Goal: Task Accomplishment & Management: Use online tool/utility

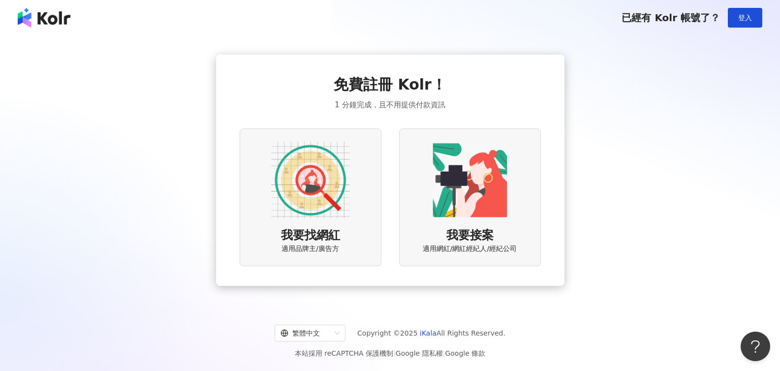
scroll to position [2, 0]
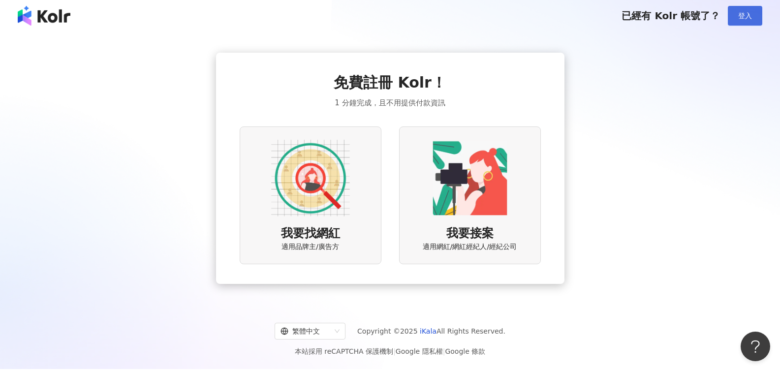
click at [755, 16] on button "登入" at bounding box center [745, 16] width 34 height 20
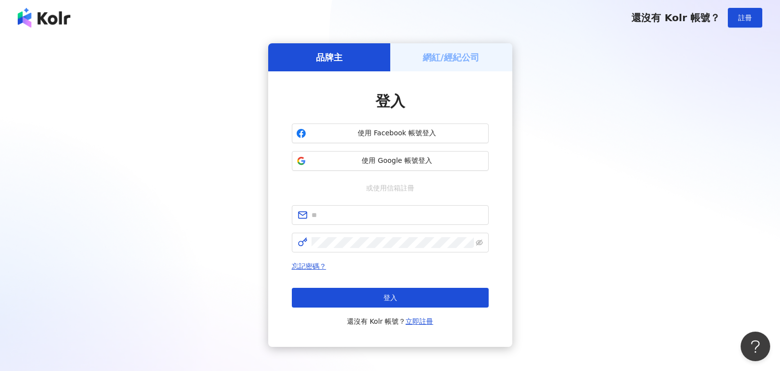
click at [445, 65] on div "網紅/經紀公司" at bounding box center [451, 57] width 122 height 28
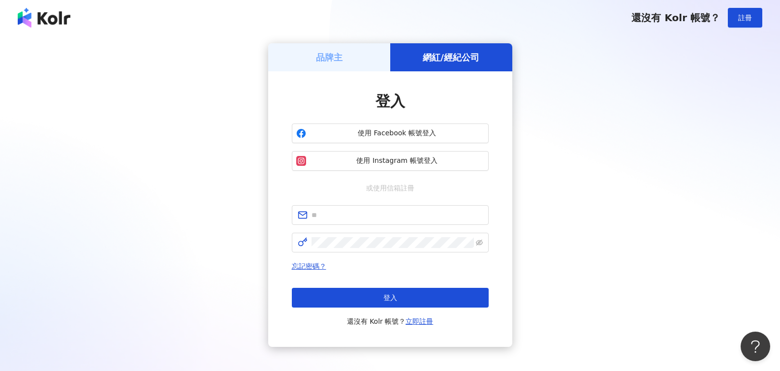
click at [344, 61] on div "品牌主" at bounding box center [329, 57] width 122 height 28
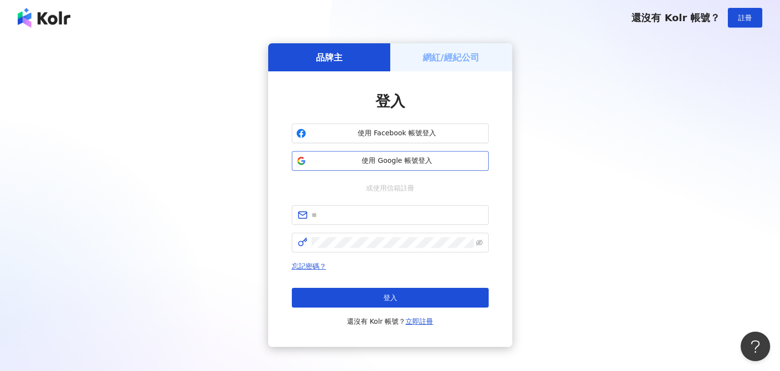
click at [412, 157] on span "使用 Google 帳號登入" at bounding box center [397, 161] width 174 height 10
click at [387, 168] on button "使用 Google 帳號登入" at bounding box center [390, 161] width 197 height 20
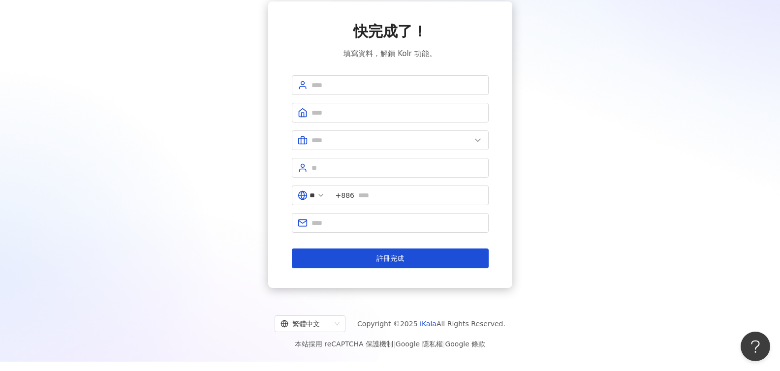
scroll to position [41, 0]
click at [325, 192] on icon at bounding box center [321, 196] width 8 height 8
click at [325, 197] on icon at bounding box center [321, 196] width 8 height 8
click at [325, 195] on icon at bounding box center [321, 196] width 8 height 8
click at [323, 195] on polyline at bounding box center [321, 196] width 4 height 2
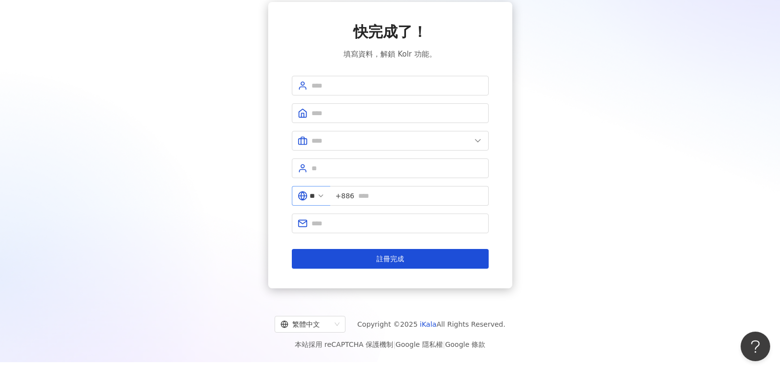
click at [323, 195] on polyline at bounding box center [321, 196] width 4 height 2
click at [297, 210] on div "** +886" at bounding box center [390, 200] width 197 height 28
click at [315, 194] on input "**" at bounding box center [312, 195] width 5 height 11
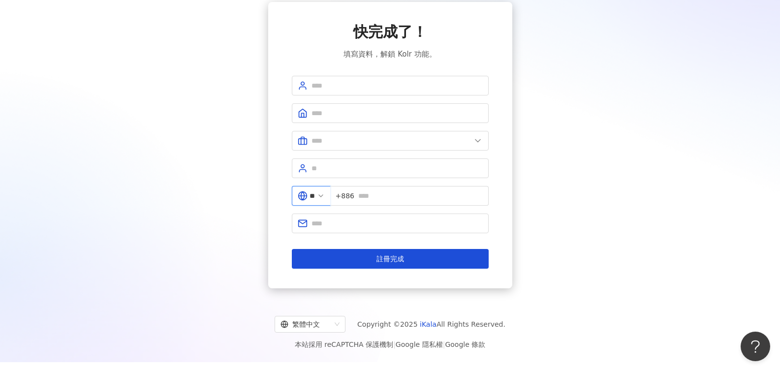
click at [315, 194] on input "**" at bounding box center [312, 195] width 5 height 11
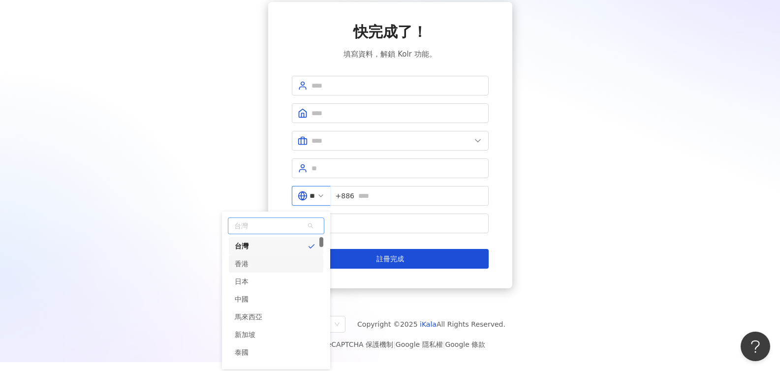
scroll to position [2, 0]
click at [299, 266] on div "香港" at bounding box center [276, 262] width 94 height 18
type input "**"
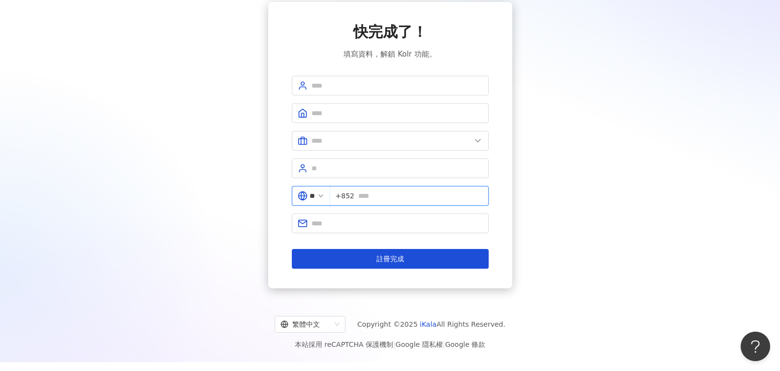
click at [382, 198] on input "text" at bounding box center [420, 195] width 124 height 11
click at [392, 196] on input "text" at bounding box center [420, 195] width 124 height 11
type input "********"
click at [349, 120] on span at bounding box center [390, 113] width 197 height 20
click at [349, 119] on span at bounding box center [390, 113] width 197 height 20
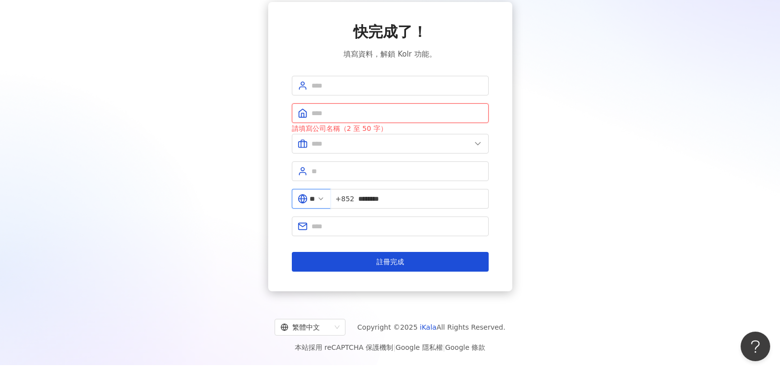
click at [351, 115] on input "text" at bounding box center [396, 113] width 171 height 11
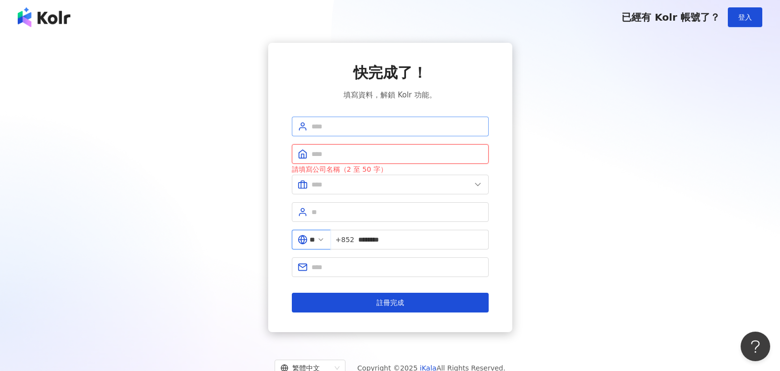
scroll to position [0, 0]
click at [347, 122] on input "text" at bounding box center [396, 127] width 171 height 11
click at [363, 128] on input "text" at bounding box center [396, 127] width 171 height 11
type input "*"
type input "**********"
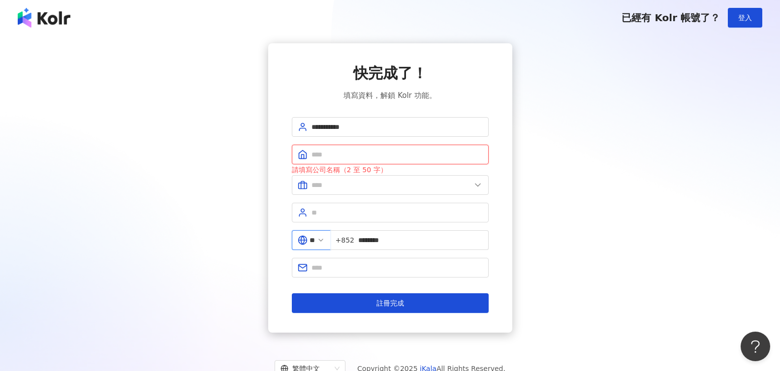
click at [380, 153] on input "text" at bounding box center [396, 154] width 171 height 11
type input "*******"
click at [409, 189] on input "text" at bounding box center [390, 185] width 159 height 11
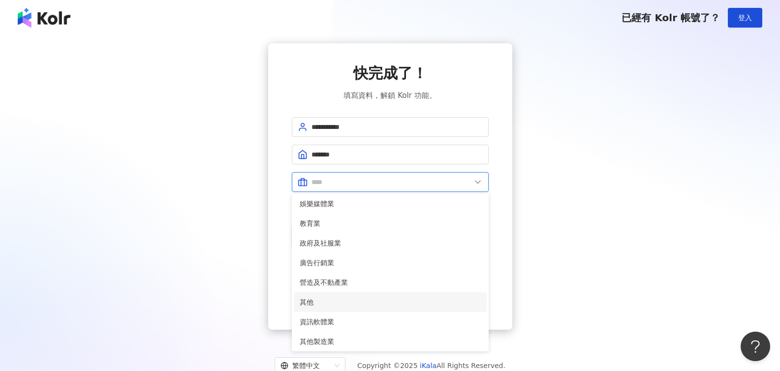
scroll to position [197, 0]
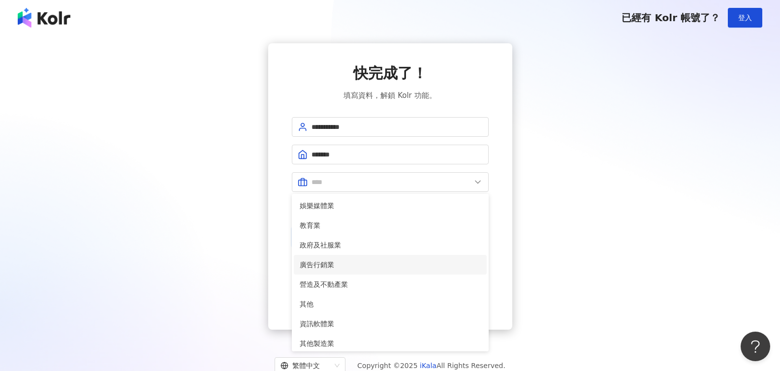
click at [371, 261] on span "廣告行銷業" at bounding box center [390, 264] width 181 height 11
type input "*****"
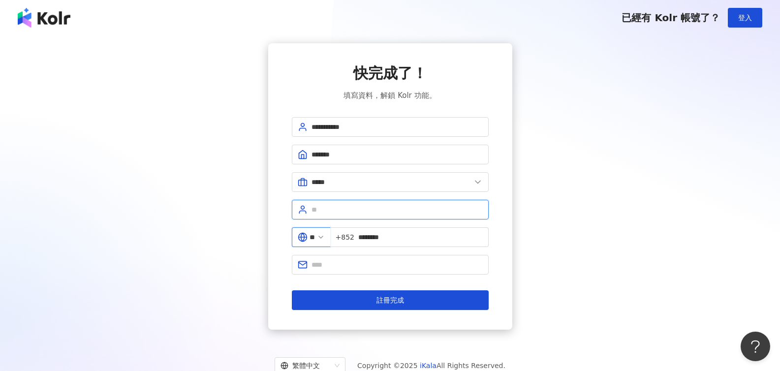
click at [369, 212] on input "text" at bounding box center [396, 209] width 171 height 11
type input "********"
click at [376, 266] on input "text" at bounding box center [396, 264] width 171 height 11
type input "**********"
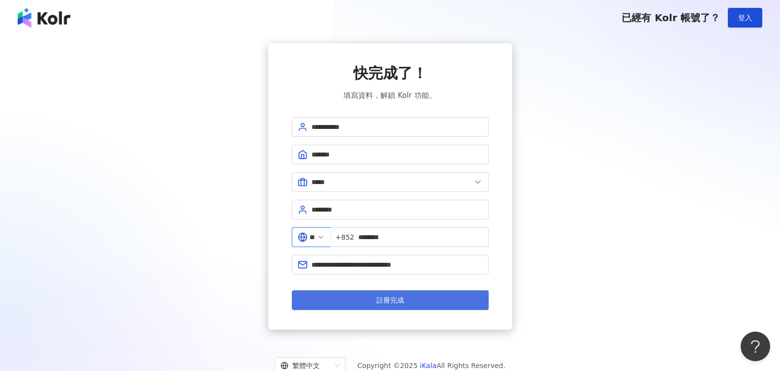
click at [409, 296] on button "註冊完成" at bounding box center [390, 300] width 197 height 20
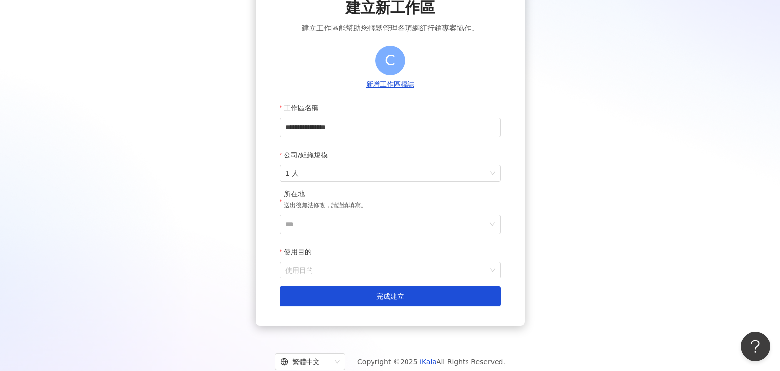
scroll to position [67, 0]
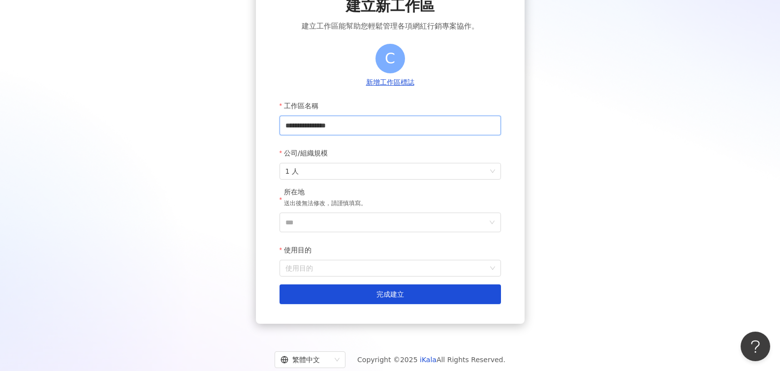
click at [339, 127] on input "**********" at bounding box center [389, 126] width 221 height 20
click at [338, 174] on span "1 人" at bounding box center [390, 171] width 210 height 16
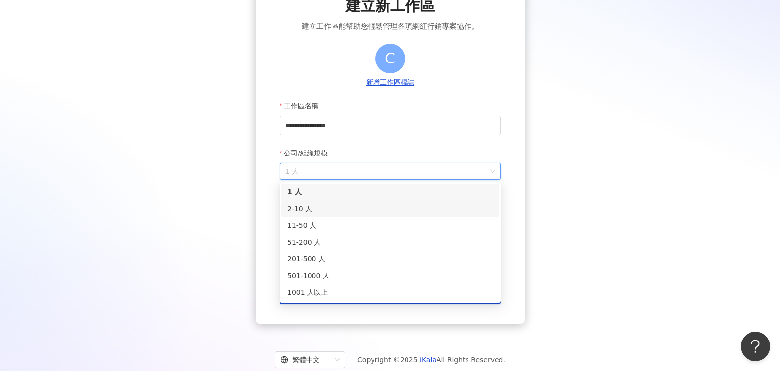
click at [332, 213] on div "2-10 人" at bounding box center [390, 208] width 206 height 11
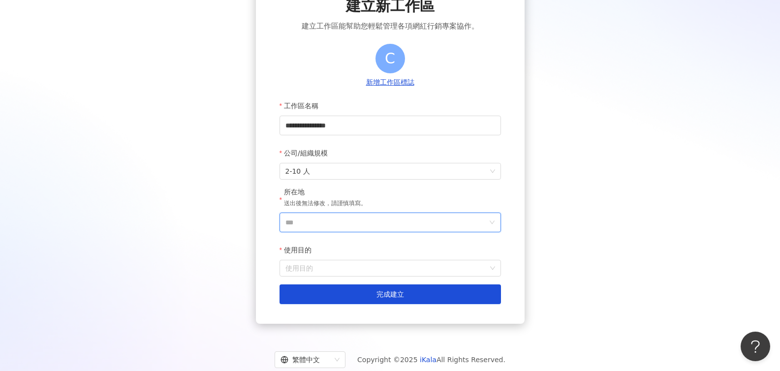
click at [333, 217] on input "***" at bounding box center [386, 222] width 202 height 19
click at [431, 97] on div "香港" at bounding box center [447, 102] width 94 height 18
click at [358, 269] on input "使用目的" at bounding box center [390, 268] width 210 height 16
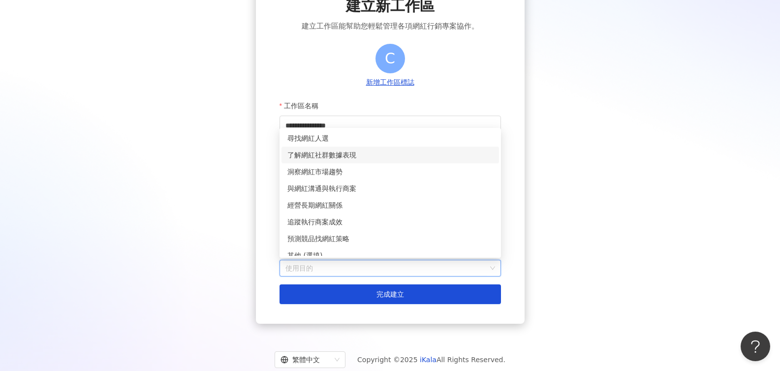
click at [399, 152] on div "了解網紅社群數據表現" at bounding box center [390, 155] width 206 height 11
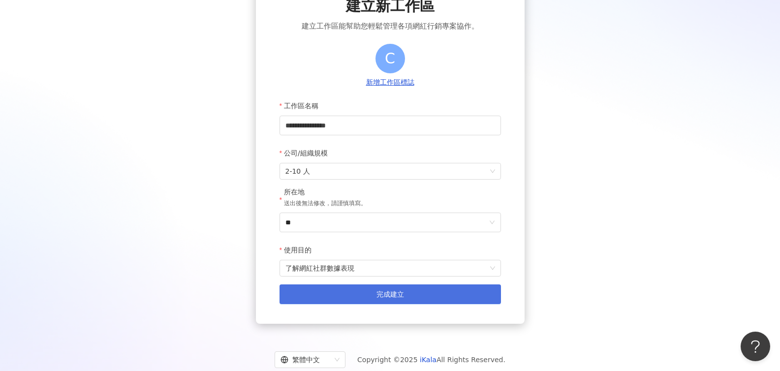
click at [401, 295] on span "完成建立" at bounding box center [390, 294] width 28 height 8
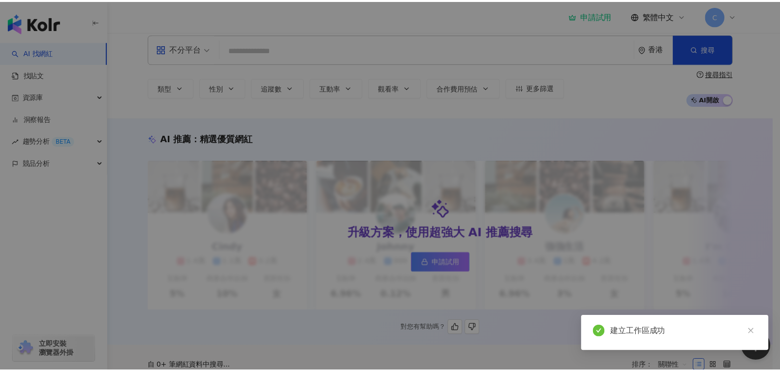
scroll to position [20, 0]
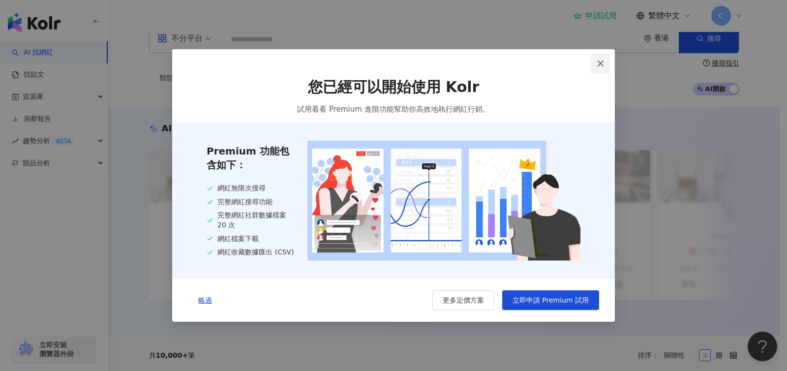
click at [599, 62] on icon "close" at bounding box center [601, 64] width 8 height 8
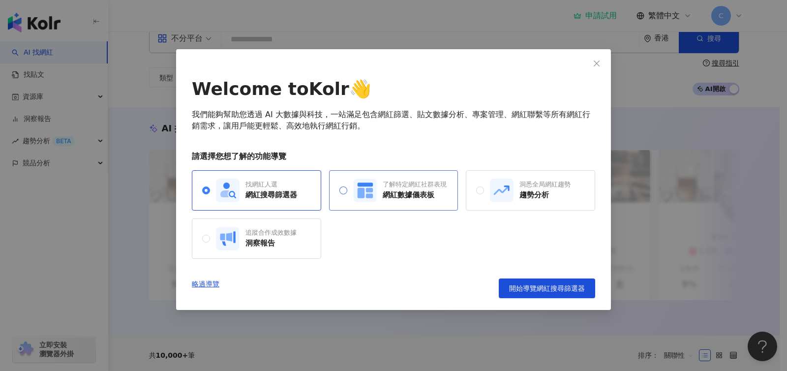
click at [435, 197] on div "網紅數據儀表板" at bounding box center [415, 195] width 64 height 10
click at [268, 189] on div "找網紅人選 網紅搜尋篩選器" at bounding box center [272, 190] width 52 height 20
click at [594, 66] on icon "close" at bounding box center [597, 64] width 8 height 8
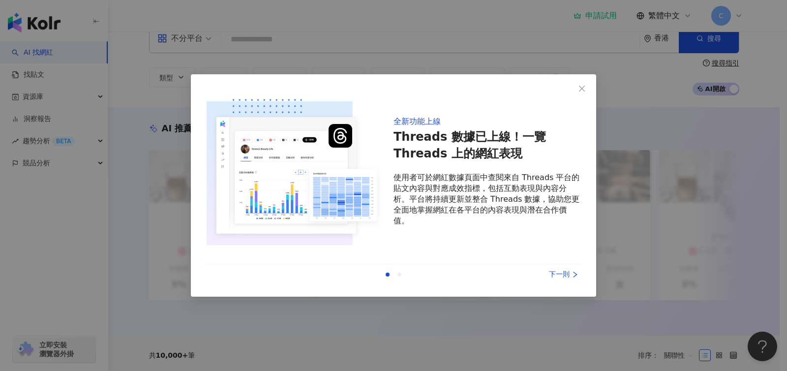
click at [570, 274] on div "下一則" at bounding box center [544, 274] width 74 height 11
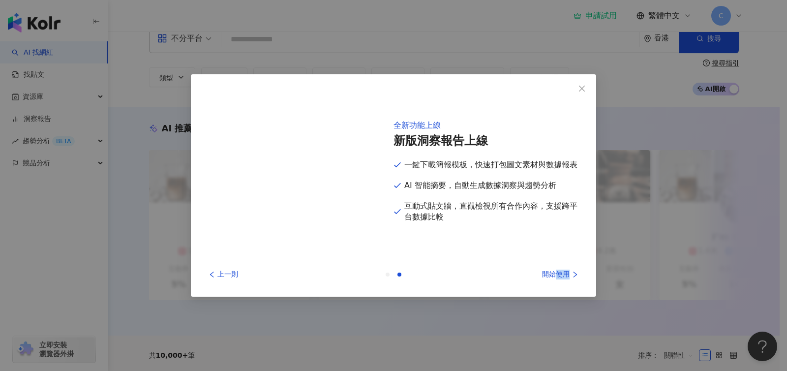
click at [570, 274] on div "開始使用" at bounding box center [544, 274] width 74 height 11
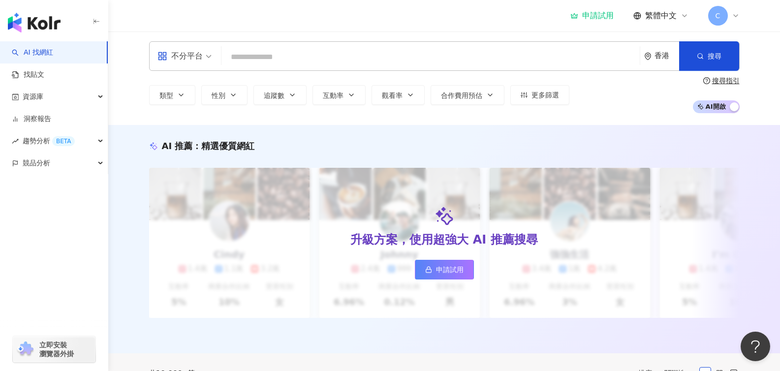
scroll to position [0, 0]
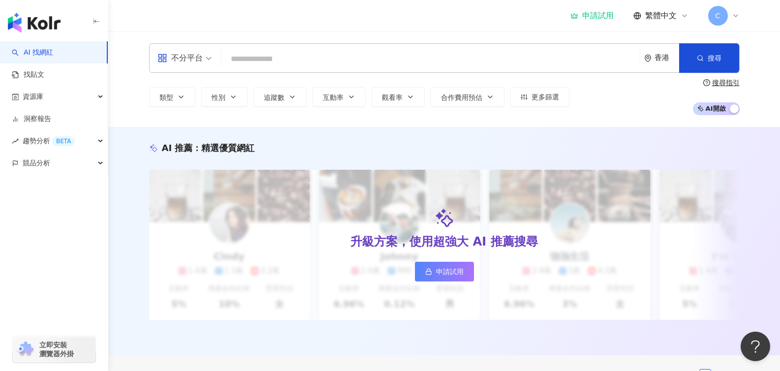
click at [189, 60] on div "不分平台" at bounding box center [179, 58] width 45 height 16
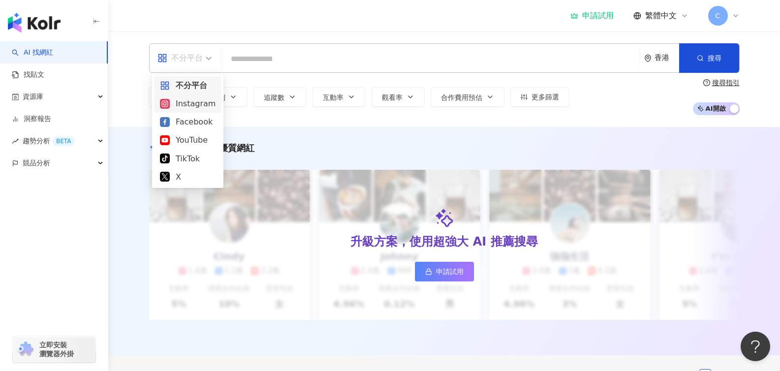
click at [187, 106] on div "Instagram" at bounding box center [188, 103] width 56 height 12
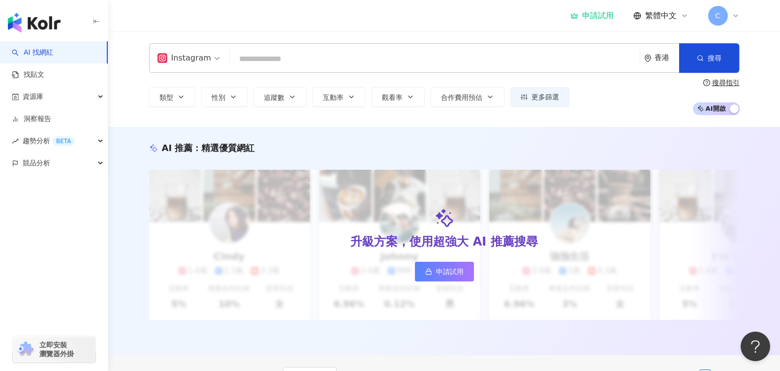
click at [338, 38] on div "ig Instagram 香港 搜尋 類型 性別 追蹤數 互動率 觀看率 合作費用預估 更多篩選 搜尋指引 AI 開啟 AI 關閉" at bounding box center [444, 78] width 672 height 95
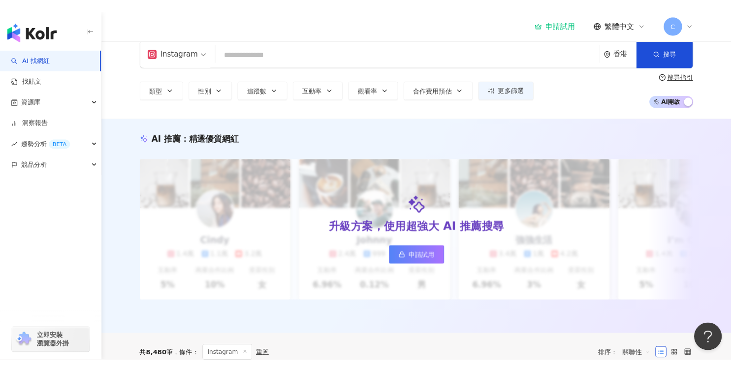
scroll to position [17, 0]
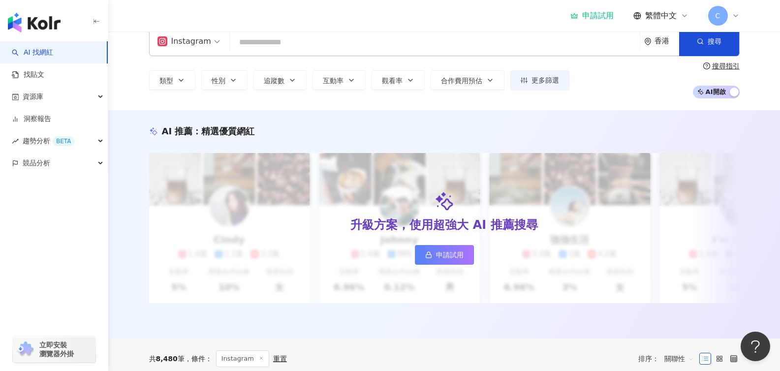
click at [277, 30] on div "申請試用 繁體中文 C" at bounding box center [444, 15] width 590 height 31
click at [279, 48] on input "search" at bounding box center [435, 42] width 402 height 19
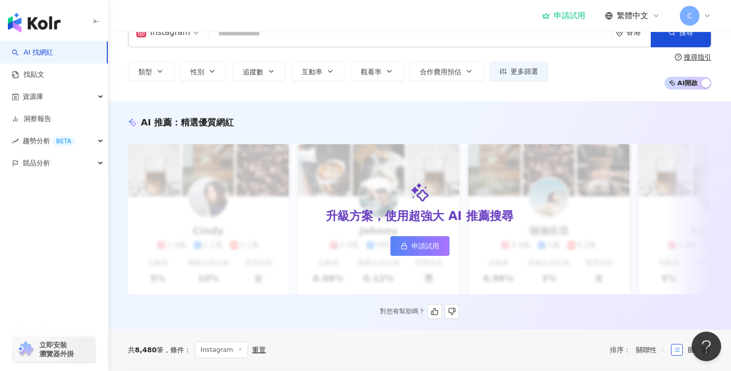
scroll to position [0, 0]
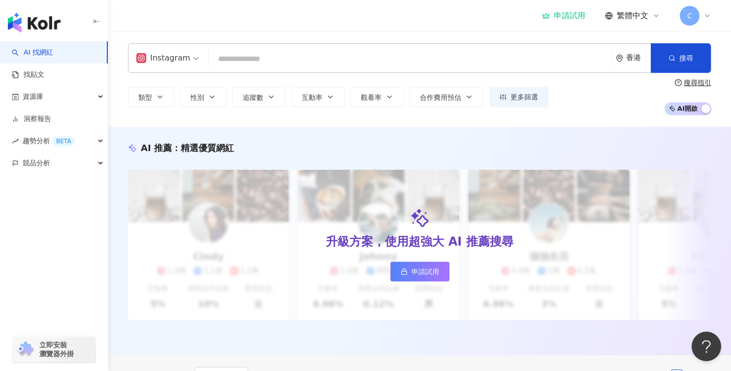
click at [286, 59] on input "search" at bounding box center [410, 59] width 395 height 19
paste input "**********"
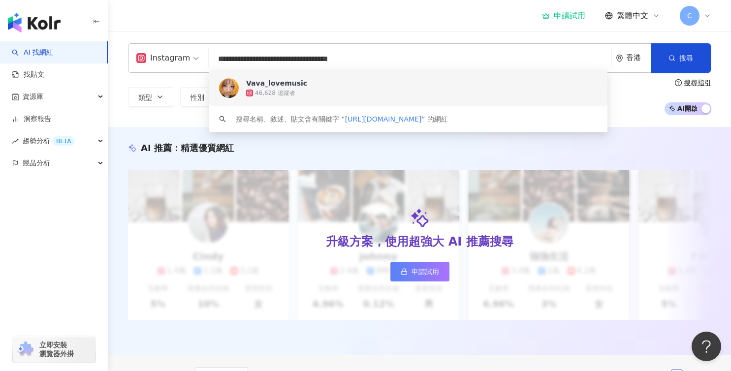
click at [405, 59] on input "**********" at bounding box center [410, 59] width 395 height 19
type input "**********"
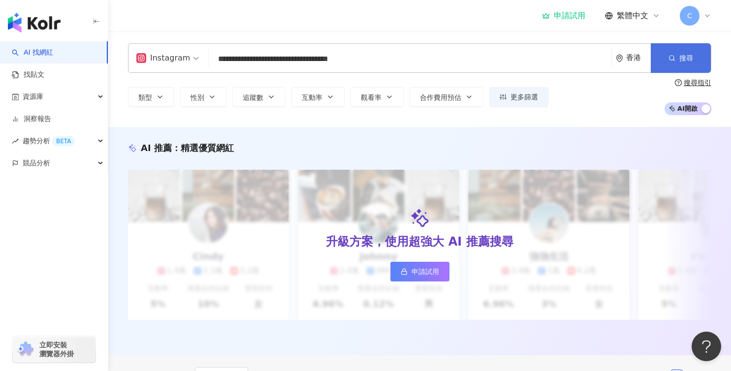
click at [692, 58] on span "搜尋" at bounding box center [686, 58] width 14 height 8
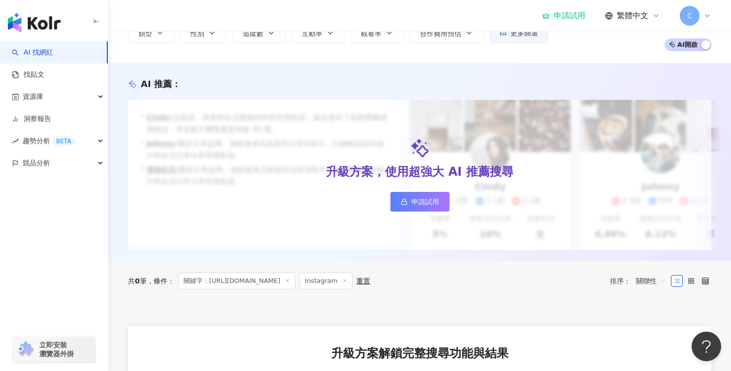
scroll to position [58, 0]
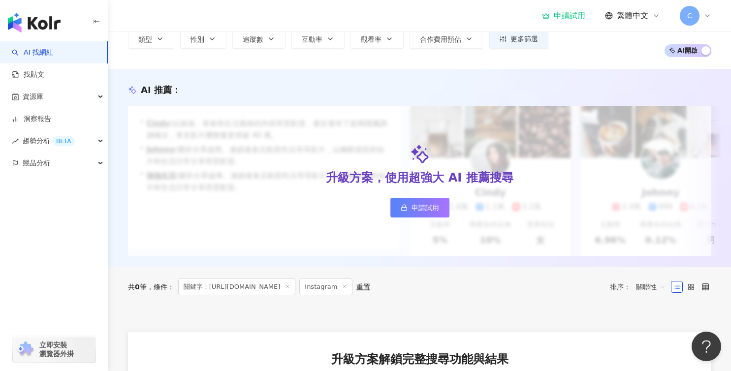
click at [424, 206] on link "申請試用" at bounding box center [419, 208] width 59 height 20
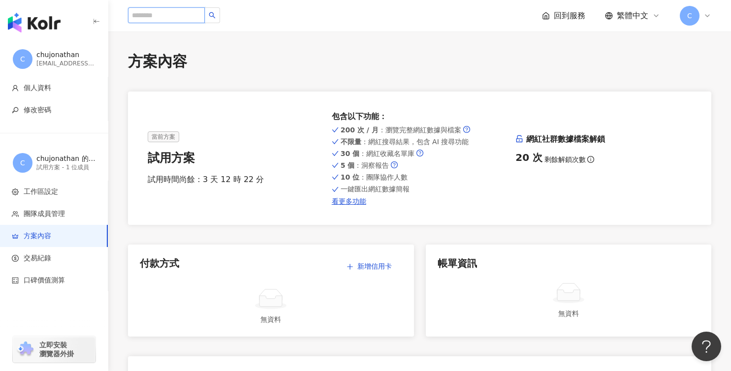
click at [169, 15] on input "search" at bounding box center [166, 15] width 77 height 16
paste input "**********"
type input "**********"
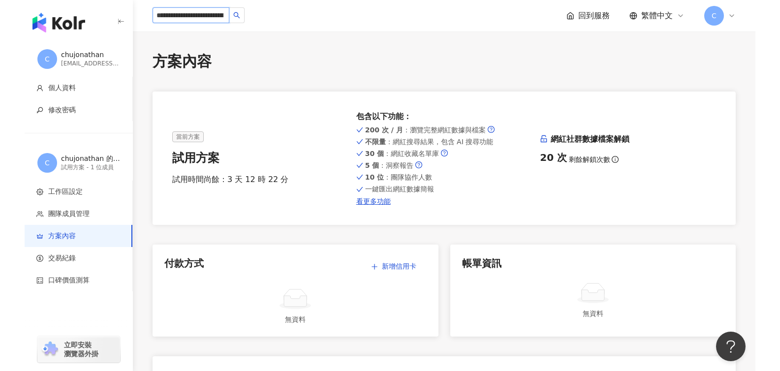
scroll to position [0, 54]
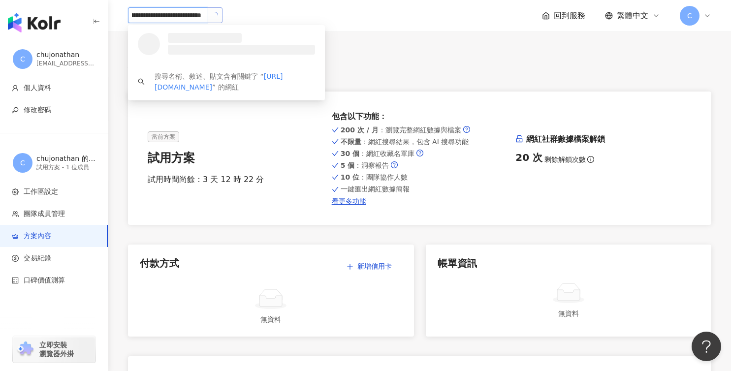
click at [215, 11] on icon "loading" at bounding box center [215, 15] width 8 height 8
click at [216, 12] on icon "search" at bounding box center [214, 15] width 7 height 7
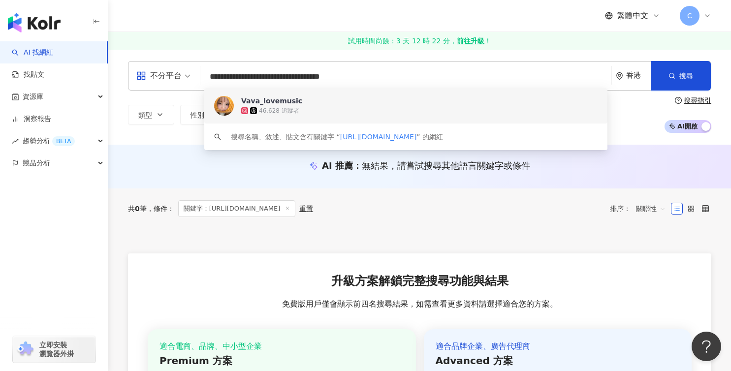
click at [333, 101] on span "Vava_lovemusic" at bounding box center [400, 101] width 318 height 10
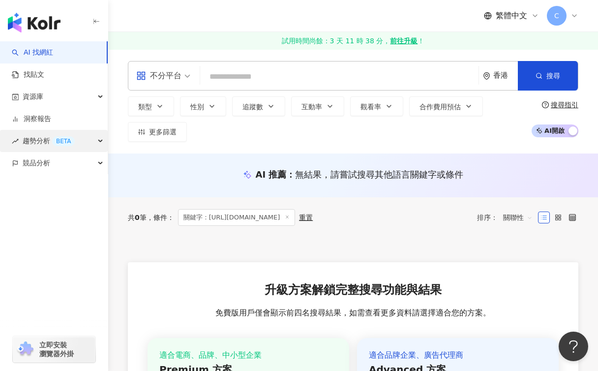
click at [27, 142] on span "趨勢分析 BETA" at bounding box center [49, 141] width 52 height 22
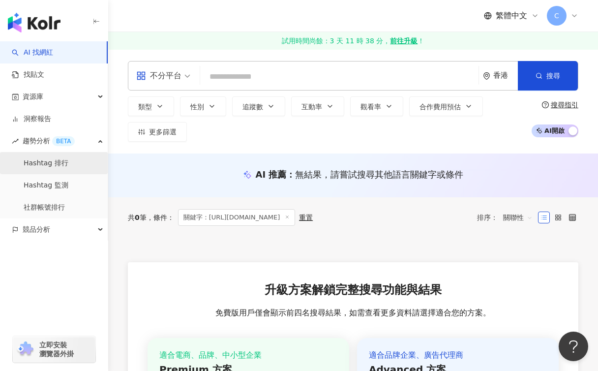
click at [45, 166] on link "Hashtag 排行" at bounding box center [46, 163] width 45 height 10
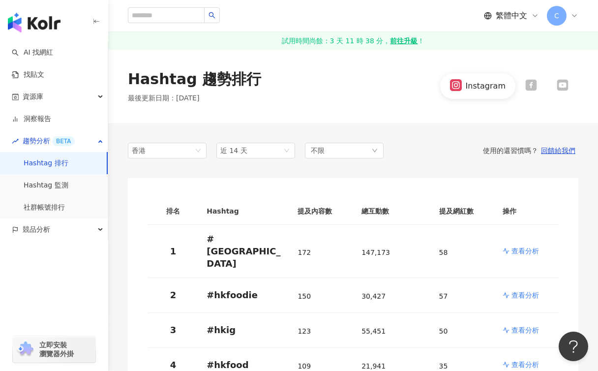
click at [502, 89] on div "Instagram" at bounding box center [486, 86] width 40 height 11
click at [153, 17] on input "search" at bounding box center [166, 15] width 77 height 16
click at [185, 16] on input "search" at bounding box center [166, 15] width 77 height 16
paste input "******"
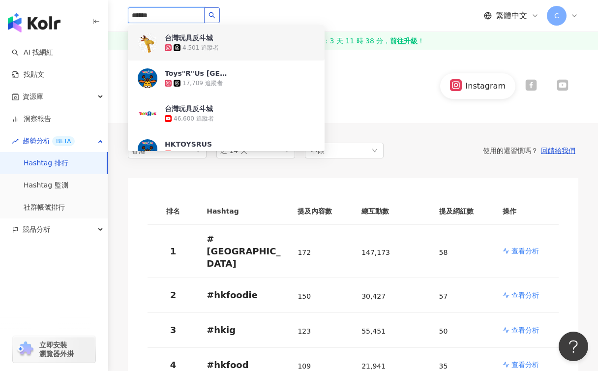
type input "******"
click at [402, 121] on div "Hashtag 趨勢排行 最後更新日期 ： 2025/9/1 Instagram" at bounding box center [353, 86] width 490 height 74
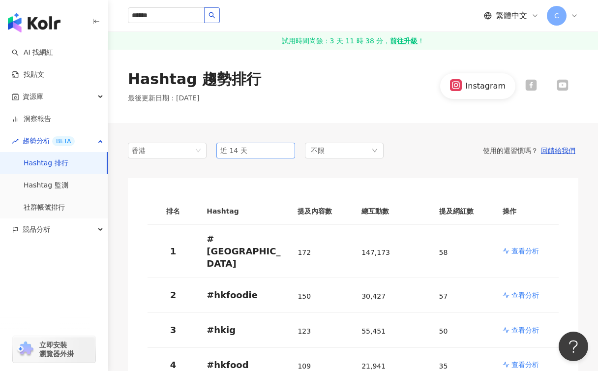
click at [273, 152] on span "近 14 天" at bounding box center [255, 150] width 71 height 15
click at [260, 189] on div "近一個月" at bounding box center [255, 187] width 63 height 11
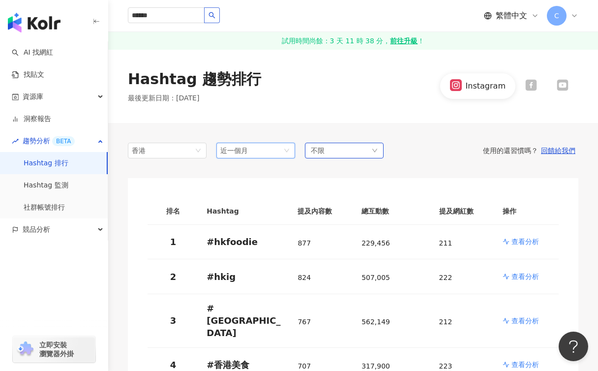
click at [352, 155] on div "不限" at bounding box center [344, 151] width 79 height 16
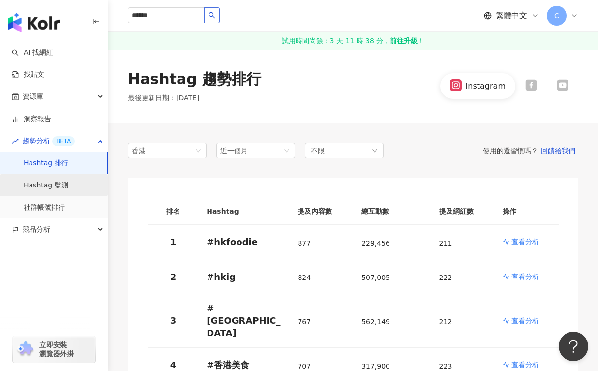
click at [68, 181] on link "Hashtag 監測" at bounding box center [46, 186] width 45 height 10
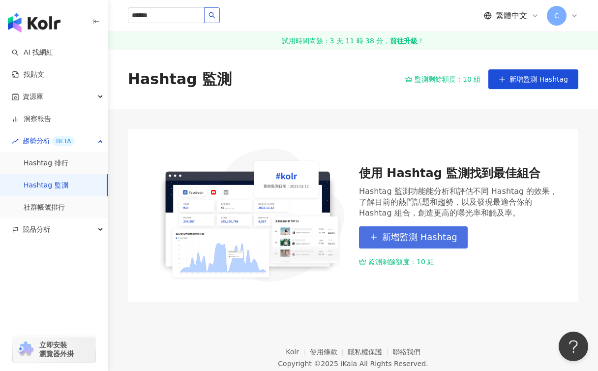
click at [398, 236] on span "新增監測 Hashtag" at bounding box center [419, 237] width 75 height 11
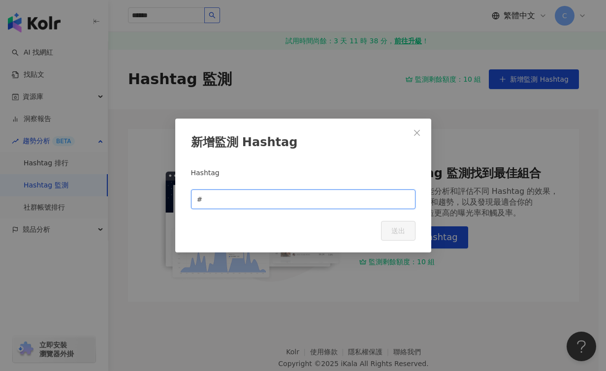
click at [287, 201] on input "text" at bounding box center [306, 199] width 205 height 11
paste input "******"
click at [206, 202] on input "******" at bounding box center [306, 199] width 205 height 11
type input "*****"
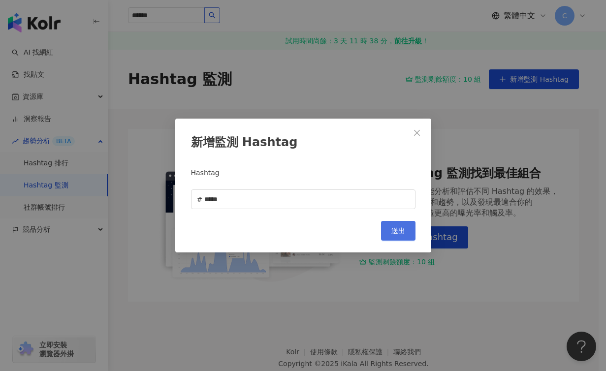
click at [400, 229] on span "送出" at bounding box center [398, 231] width 14 height 8
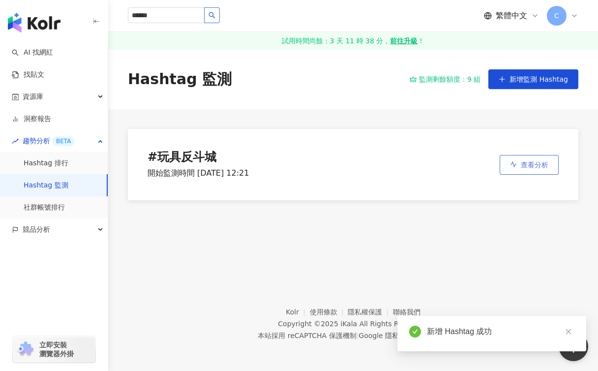
click at [521, 161] on span "查看分析" at bounding box center [535, 165] width 28 height 8
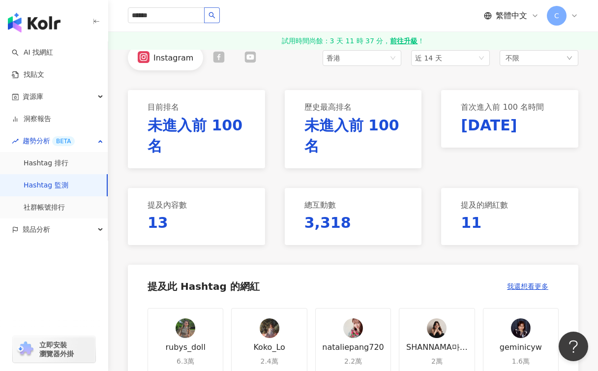
scroll to position [96, 0]
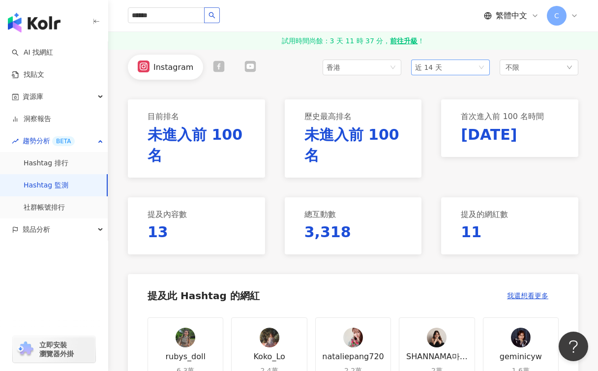
click at [437, 74] on div "香港 近 14 天 不限" at bounding box center [451, 67] width 256 height 25
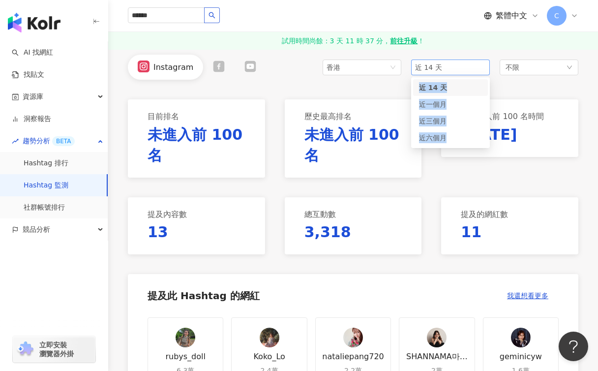
click at [437, 71] on span "近 14 天" at bounding box center [450, 67] width 71 height 15
click at [445, 107] on span "近一個月" at bounding box center [433, 104] width 28 height 8
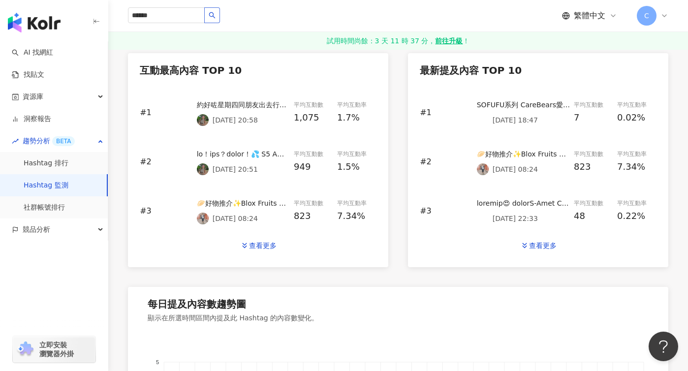
scroll to position [397, 0]
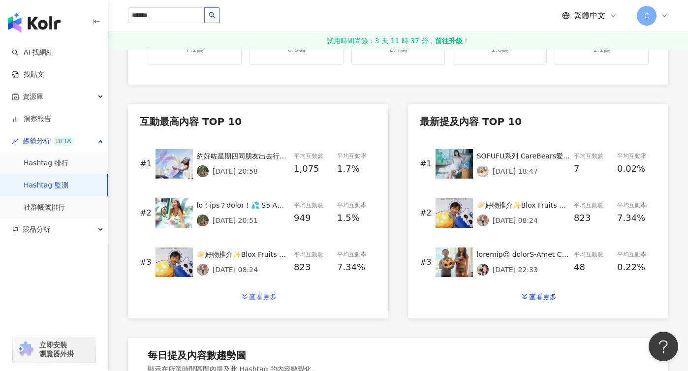
click at [266, 298] on div "查看更多" at bounding box center [263, 297] width 28 height 8
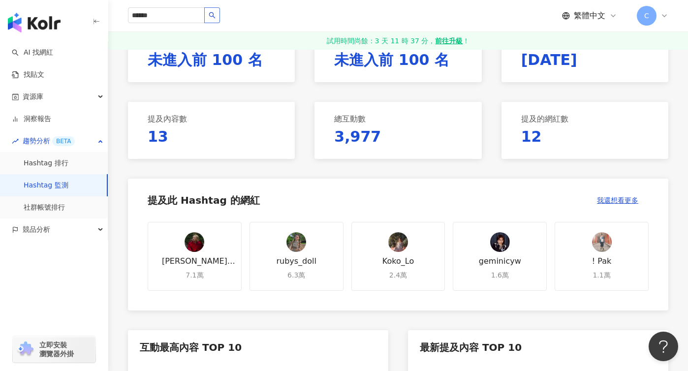
scroll to position [0, 0]
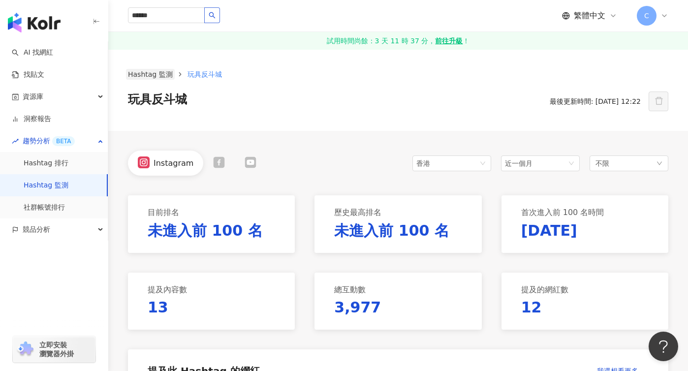
click at [162, 70] on div "Hashtag 監測 玩具反斗城 玩具反斗城 最後更新時間: 2025/9/1 12:22" at bounding box center [398, 90] width 580 height 82
click at [162, 74] on link "Hashtag 監測" at bounding box center [150, 74] width 49 height 11
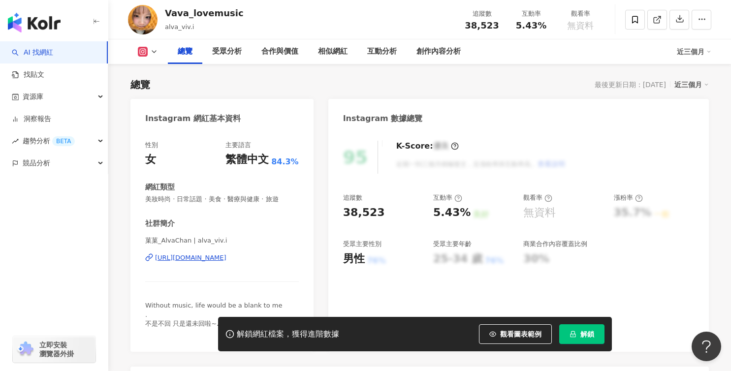
scroll to position [73, 0]
click at [441, 46] on div "創作內容分析" at bounding box center [438, 52] width 44 height 12
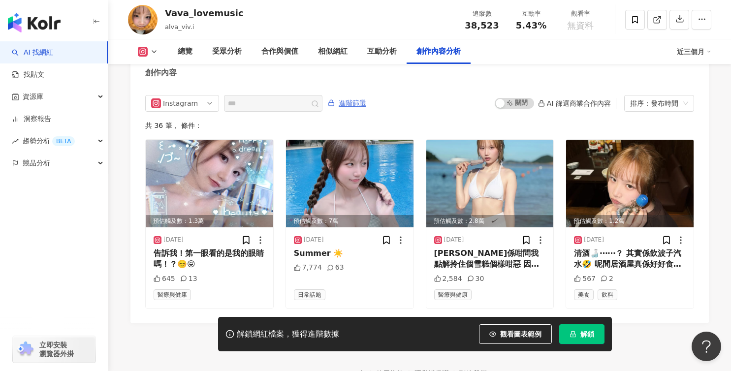
scroll to position [3068, 0]
click at [175, 55] on div "總覽" at bounding box center [185, 51] width 34 height 25
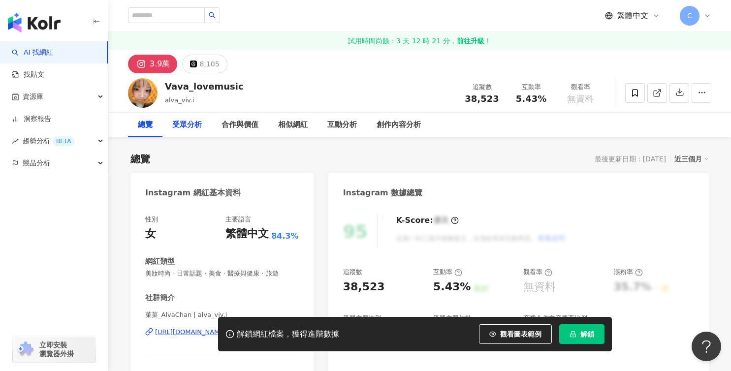
click at [190, 127] on div "受眾分析" at bounding box center [187, 125] width 30 height 12
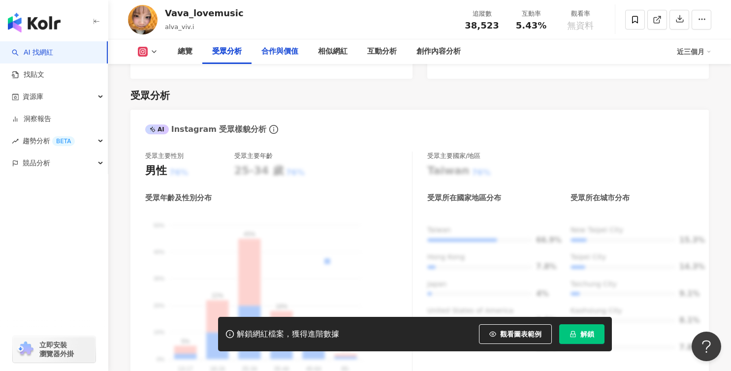
click at [290, 46] on div "合作與價值" at bounding box center [279, 52] width 37 height 12
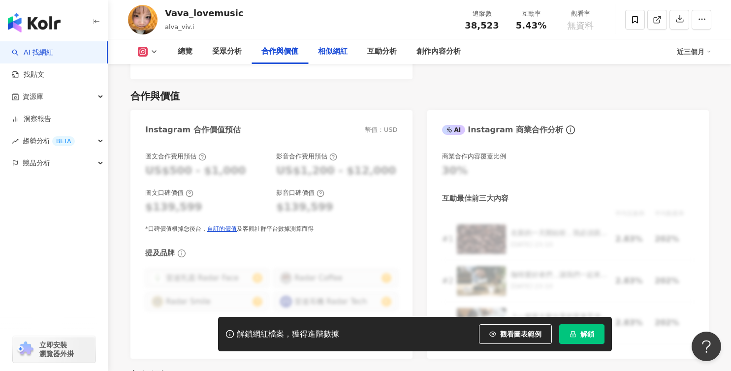
click at [336, 49] on div "相似網紅" at bounding box center [333, 52] width 30 height 12
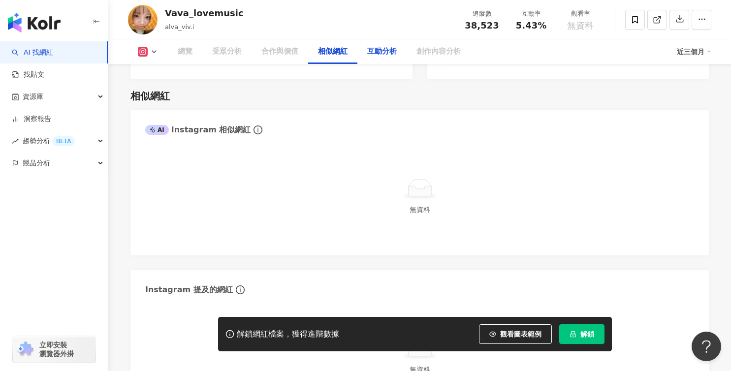
click at [390, 54] on div "互動分析" at bounding box center [382, 52] width 30 height 12
click at [387, 51] on div "互動分析" at bounding box center [382, 52] width 30 height 12
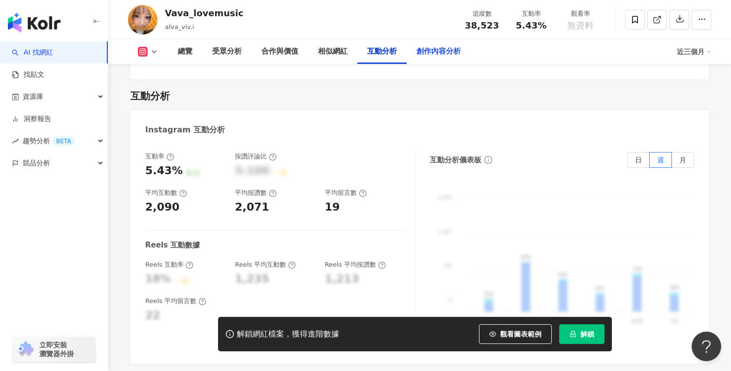
click at [434, 52] on div "創作內容分析" at bounding box center [438, 52] width 44 height 12
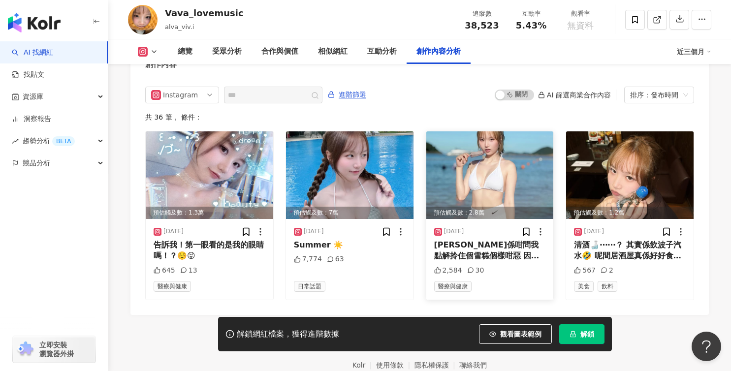
scroll to position [3068, 0]
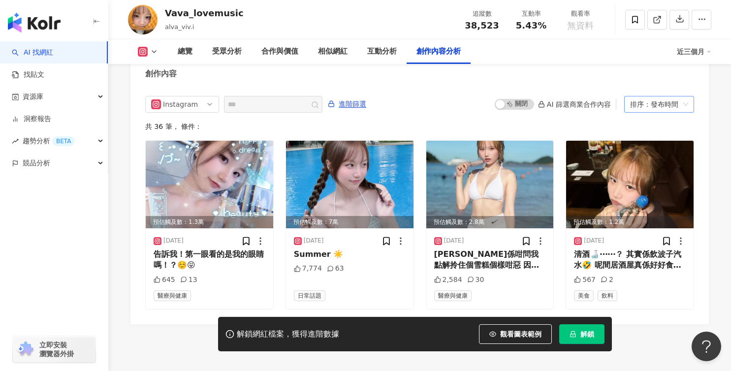
click at [652, 98] on div "排序：發布時間" at bounding box center [654, 104] width 49 height 16
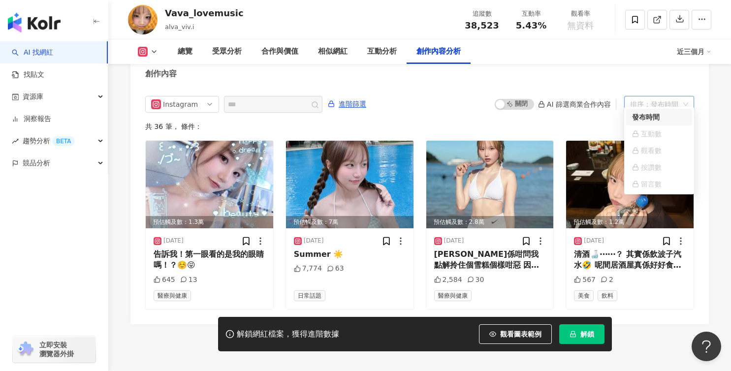
click at [652, 98] on div "排序：發布時間" at bounding box center [654, 104] width 49 height 16
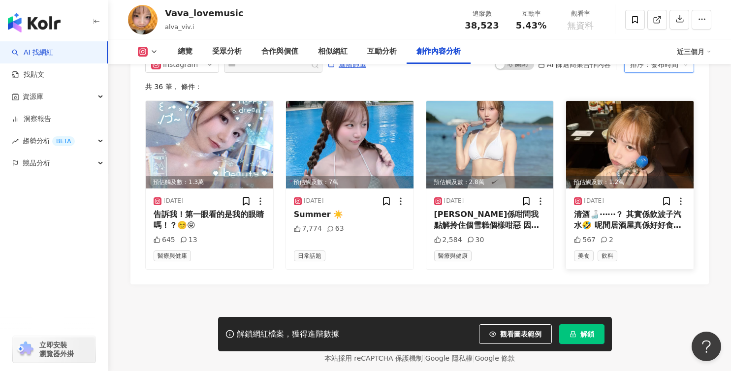
scroll to position [3105, 0]
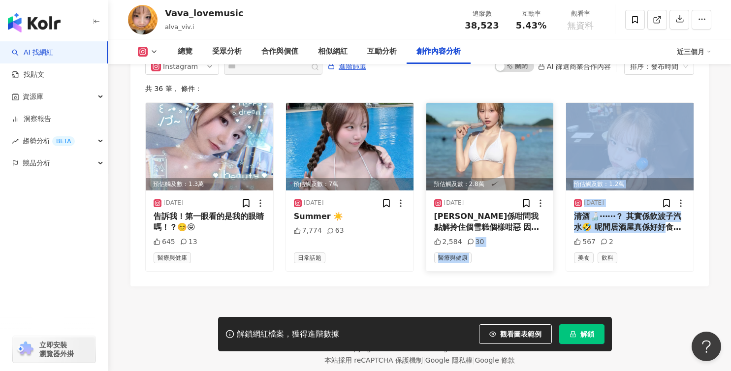
drag, startPoint x: 665, startPoint y: 222, endPoint x: 552, endPoint y: 231, distance: 114.0
click at [552, 231] on div "預估觸及數：1.3萬 2025/7/15 告訴我！第一眼看的是我的眼睛嗎！？☺️😝 645 13 醫療與健康 預估觸及數：7萬 2025/7/12 Summe…" at bounding box center [419, 186] width 549 height 169
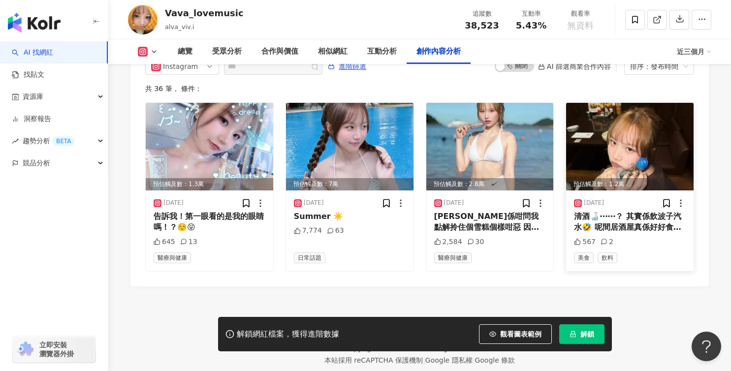
click at [679, 240] on div "2025/6/5 清酒🍶⋯⋯？ 其實係飲波子汽水🤣 呢間居酒屋真係好好食！但係好焗好多人食煙 搞到個人wing wing下haha 567 2 美食 飲料" at bounding box center [629, 230] width 127 height 81
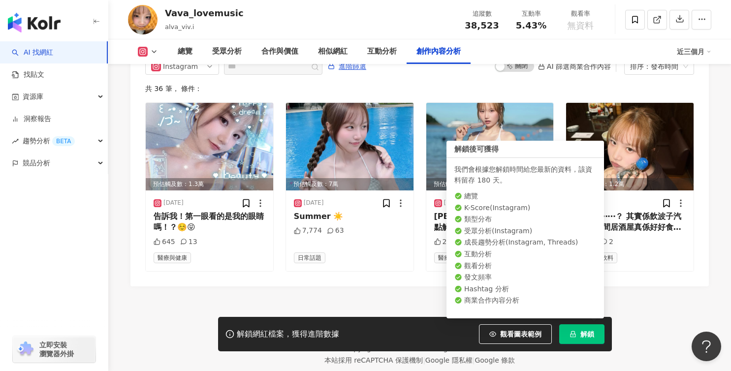
click at [588, 341] on button "解鎖" at bounding box center [581, 334] width 45 height 20
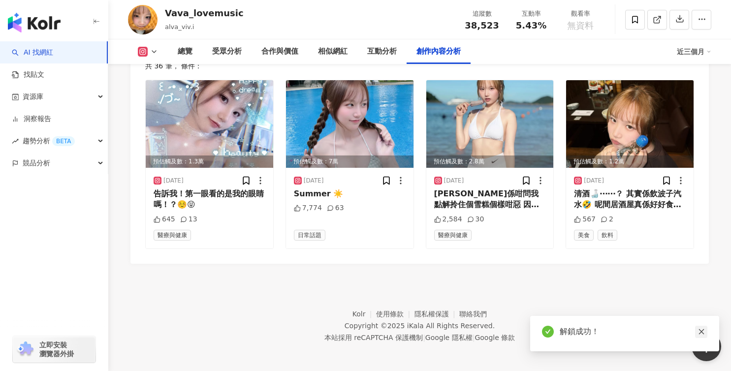
click at [699, 333] on icon "close" at bounding box center [700, 331] width 5 height 5
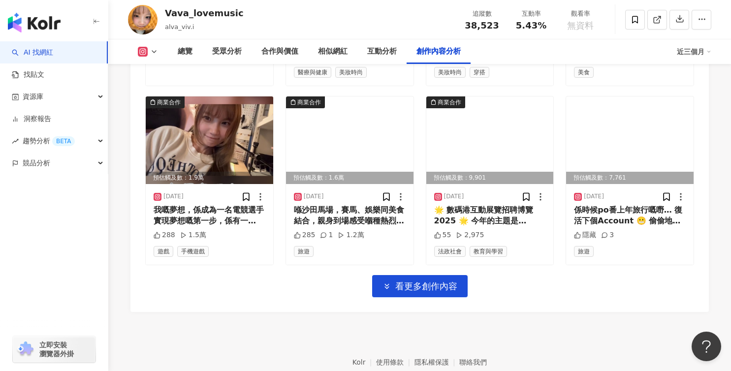
scroll to position [3391, 0]
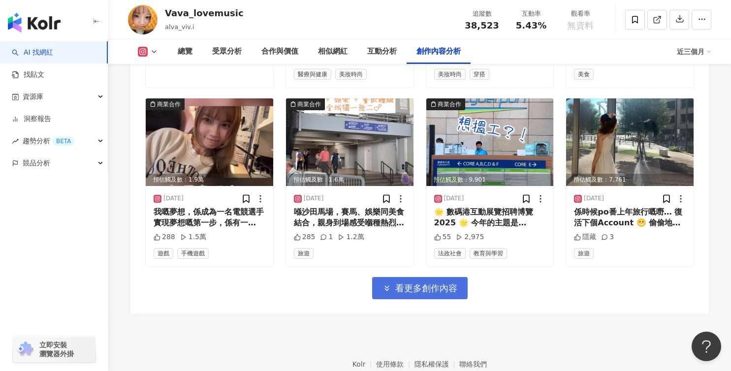
click at [402, 289] on button "看更多創作內容" at bounding box center [419, 288] width 95 height 22
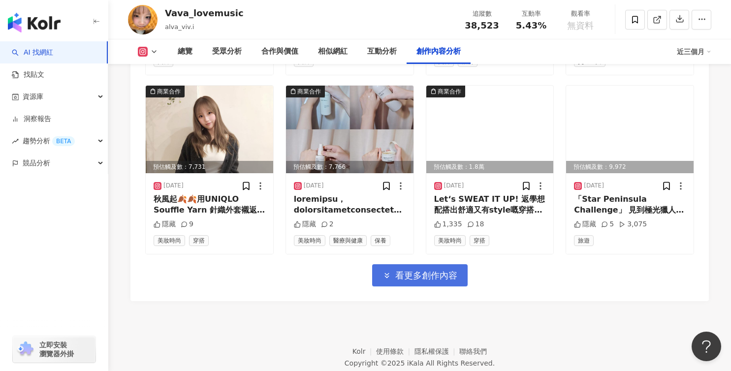
scroll to position [3942, 0]
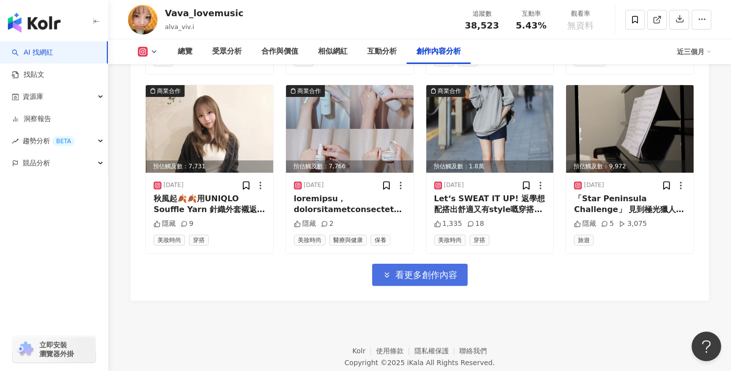
click at [428, 270] on span "看更多創作內容" at bounding box center [426, 275] width 62 height 11
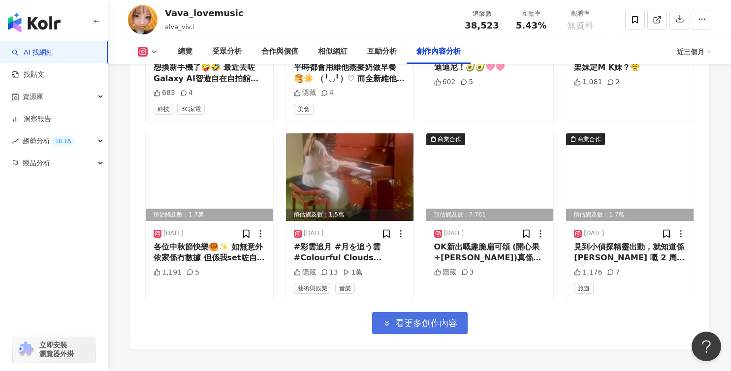
scroll to position [4431, 0]
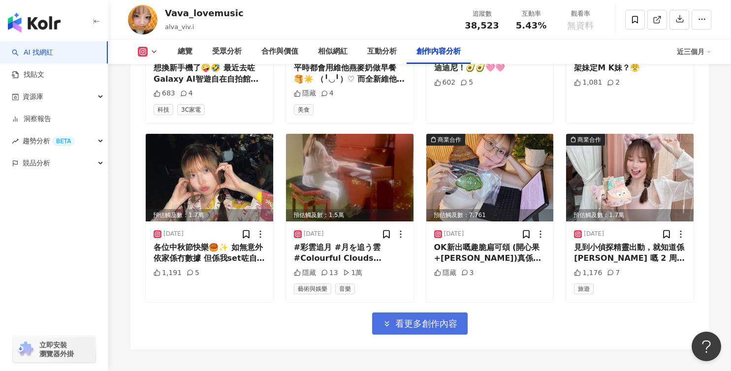
click at [453, 312] on button "看更多創作內容" at bounding box center [419, 323] width 95 height 22
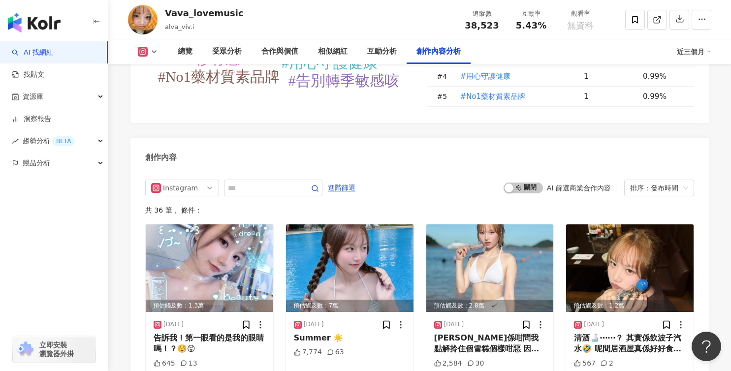
scroll to position [2907, 0]
click at [206, 180] on span "Instagram" at bounding box center [182, 188] width 62 height 16
click at [285, 182] on input "text" at bounding box center [262, 188] width 69 height 12
paste input "*******"
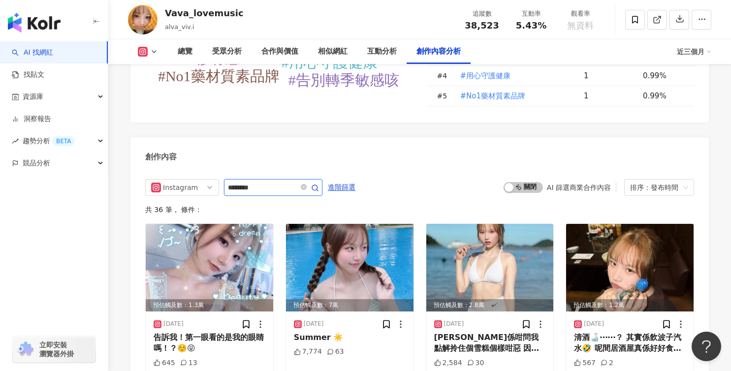
type input "*******"
click at [319, 184] on icon "button" at bounding box center [315, 188] width 8 height 8
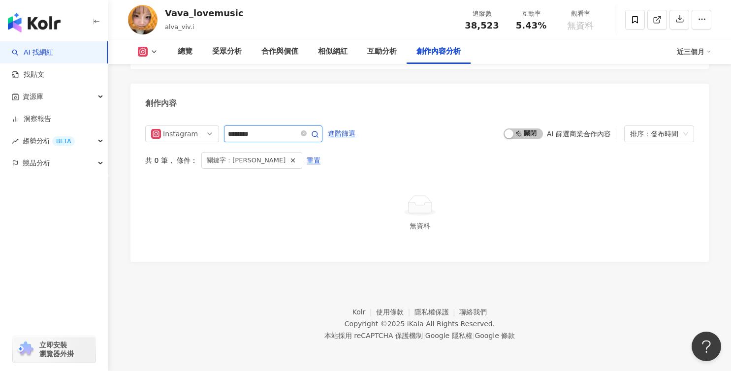
scroll to position [2953, 0]
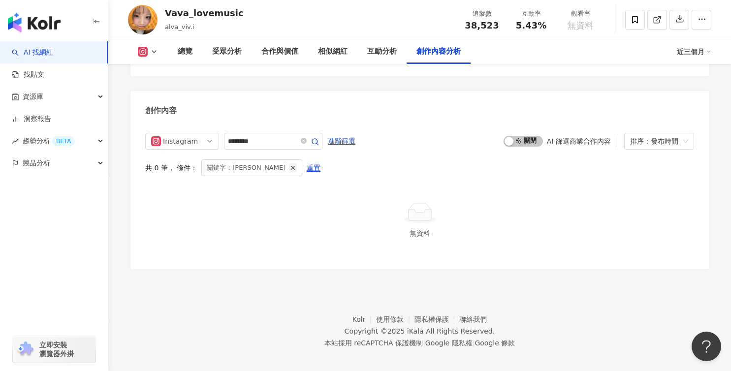
click at [289, 164] on icon "button" at bounding box center [292, 167] width 7 height 7
click at [384, 168] on div "Instagram all ig threads 不分平台 Instagram Threads ******* 進階篩選 啟動 關閉 AI 篩選商業合作內容 …" at bounding box center [419, 194] width 549 height 122
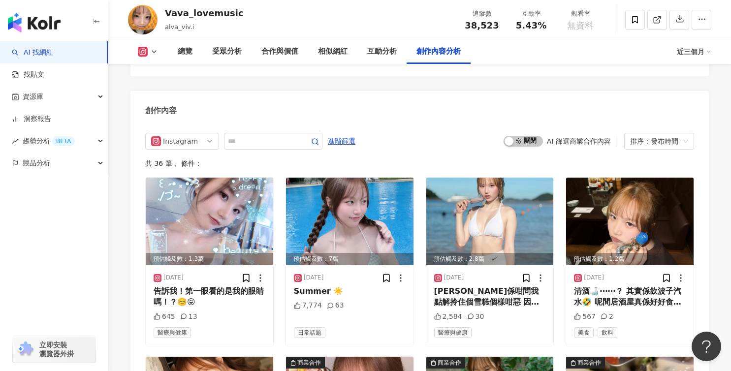
scroll to position [2973, 0]
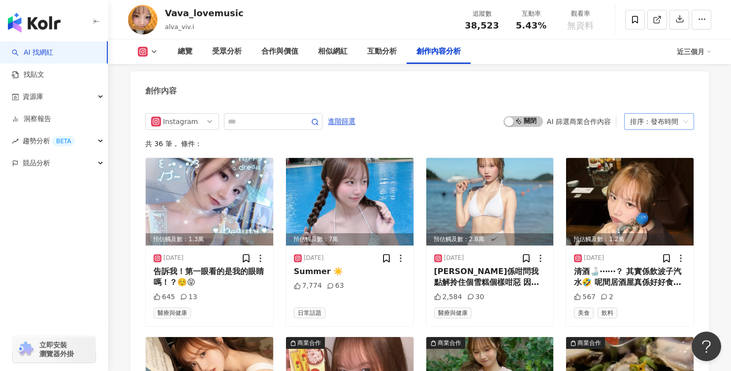
click at [647, 114] on div "排序：發布時間" at bounding box center [654, 122] width 49 height 16
click at [692, 53] on div "近三個月" at bounding box center [694, 52] width 34 height 16
click at [696, 73] on link "近三個月" at bounding box center [698, 73] width 28 height 11
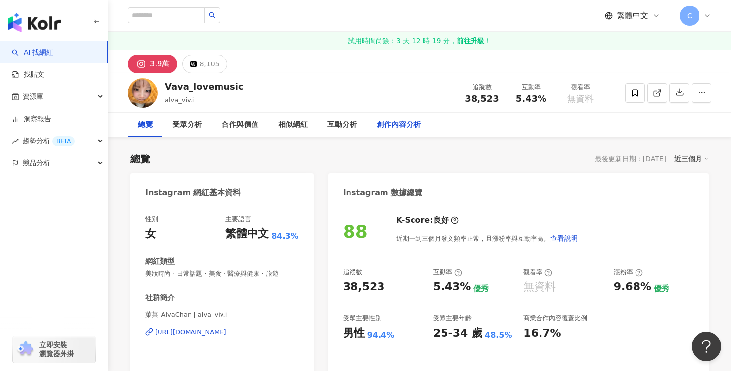
click at [406, 125] on div "創作內容分析" at bounding box center [398, 125] width 44 height 12
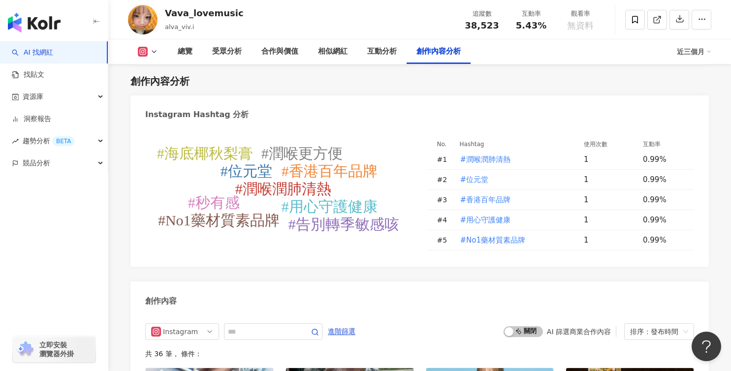
scroll to position [2931, 0]
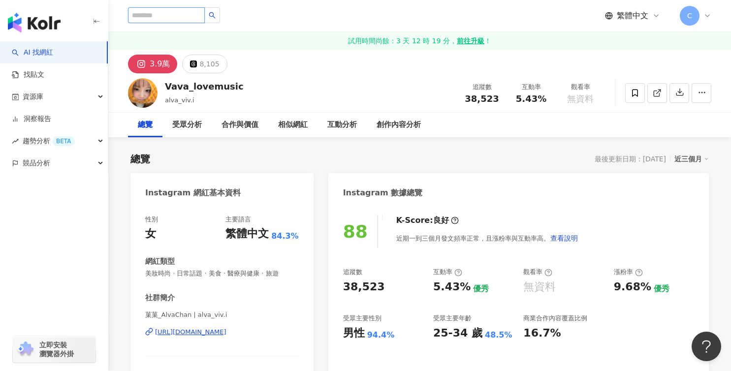
click at [184, 11] on input "search" at bounding box center [166, 15] width 77 height 16
click at [184, 12] on input "search" at bounding box center [166, 15] width 77 height 16
paste input "**********"
type input "**********"
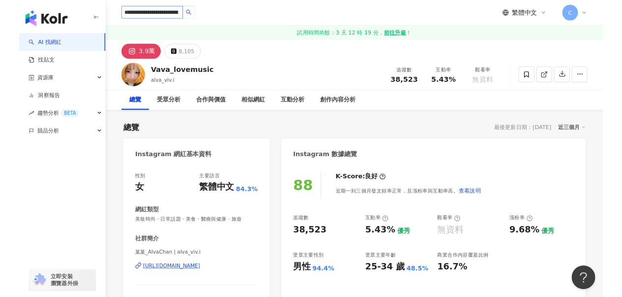
scroll to position [0, 78]
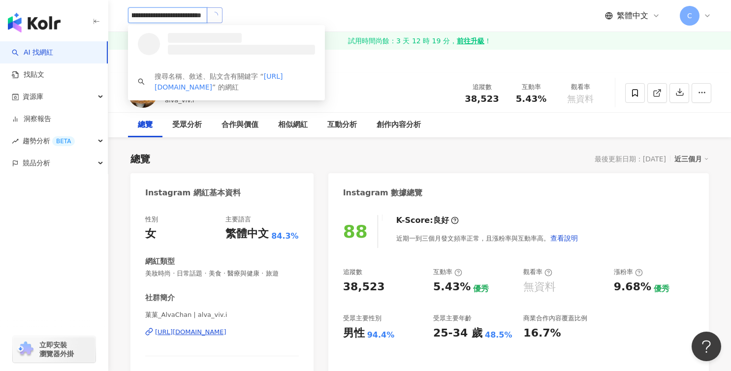
click at [215, 13] on icon "loading" at bounding box center [214, 15] width 7 height 7
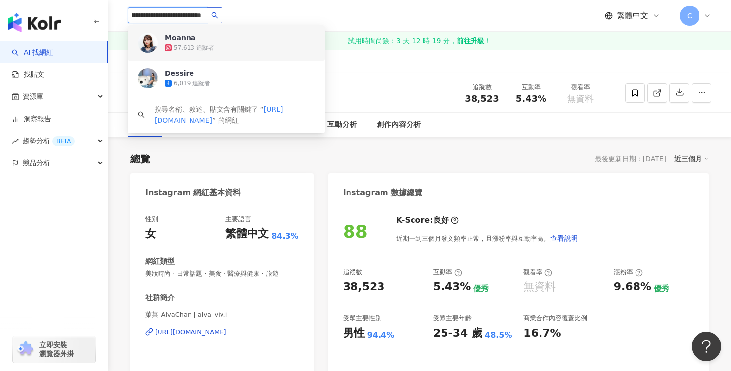
click at [232, 48] on div "57,613 追蹤者" at bounding box center [240, 48] width 150 height 10
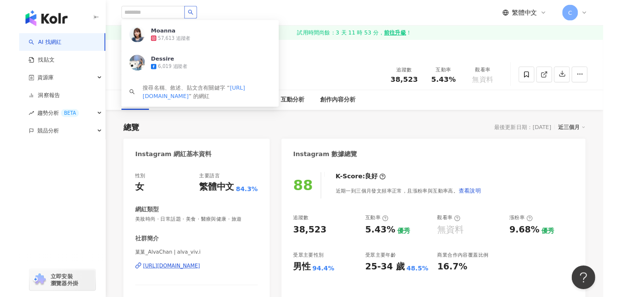
scroll to position [0, 0]
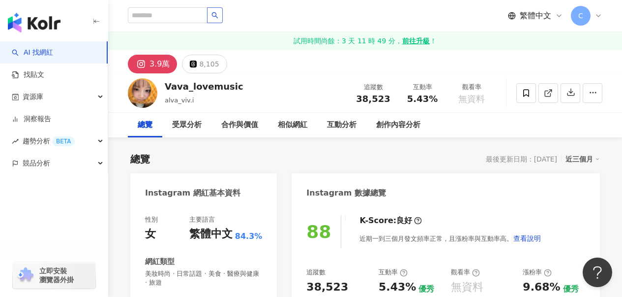
click at [193, 91] on div "Vava_lovemusic" at bounding box center [204, 86] width 79 height 12
drag, startPoint x: 165, startPoint y: 85, endPoint x: 247, endPoint y: 89, distance: 81.8
click at [247, 89] on div "Vava_lovemusic alva_viv.i 追蹤數 38,523 互動率 5.43% 觀看率 無資料" at bounding box center [365, 92] width 514 height 39
copy div "Vava_lovemusic"
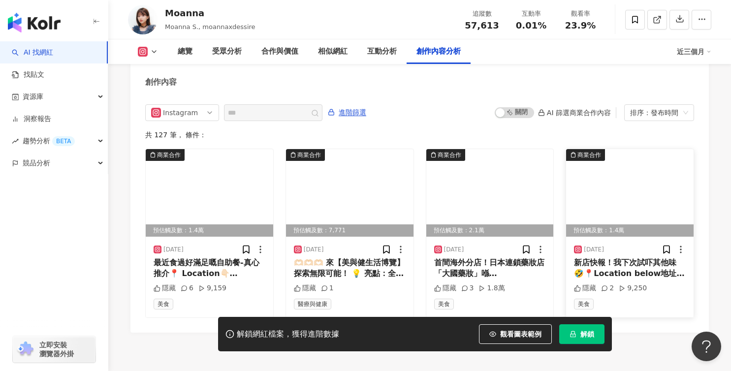
scroll to position [3118, 0]
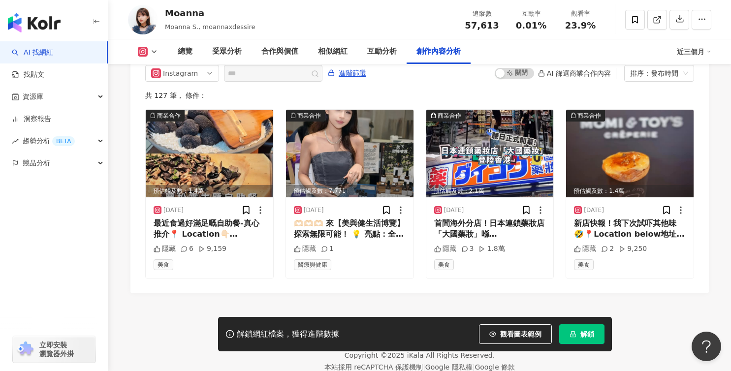
click at [587, 335] on span "解鎖" at bounding box center [587, 334] width 14 height 8
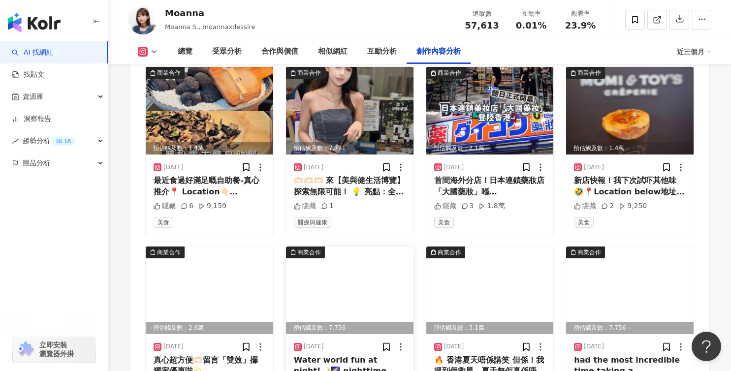
scroll to position [3063, 0]
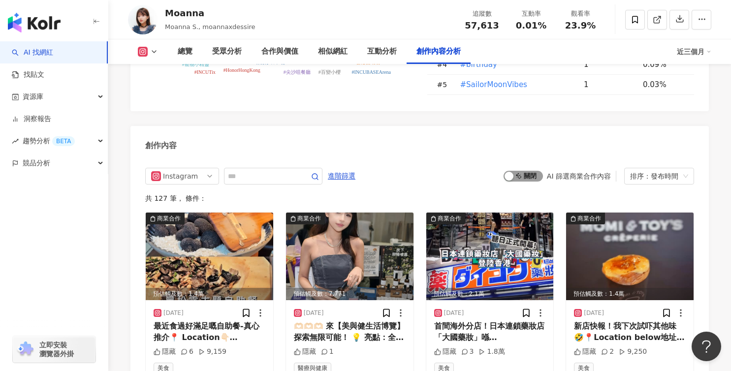
click at [525, 171] on span "啟動 關閉" at bounding box center [522, 176] width 39 height 11
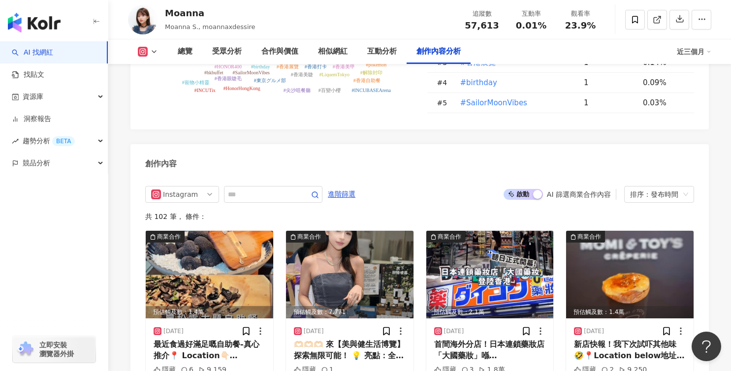
scroll to position [3047, 0]
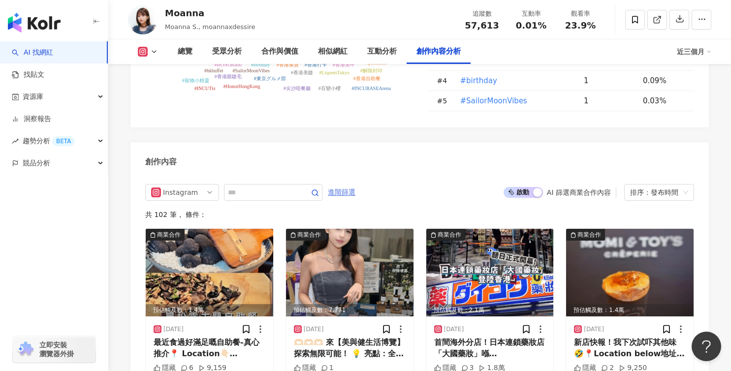
click at [341, 185] on span "進階篩選" at bounding box center [342, 193] width 28 height 16
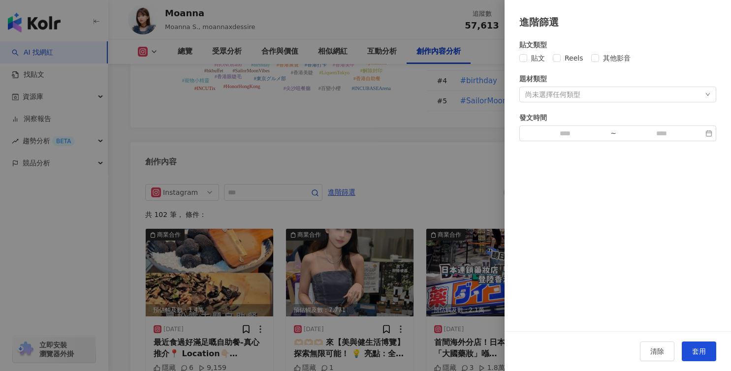
click at [672, 93] on div "尚未選擇任何類型" at bounding box center [617, 95] width 197 height 16
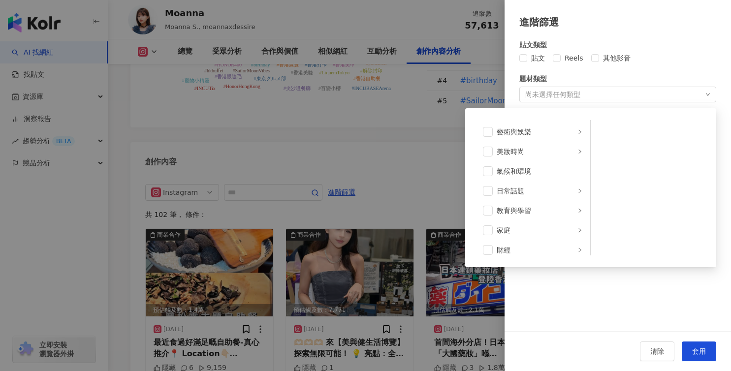
click at [668, 87] on div "尚未選擇任何類型 藝術與娛樂 美妝時尚 氣候和環境 日常話題 教育與學習 家庭 財經 美食 命理占卜 遊戲 法政社會 生活風格 影視娛樂 醫療與健康 寵物 攝…" at bounding box center [617, 95] width 197 height 16
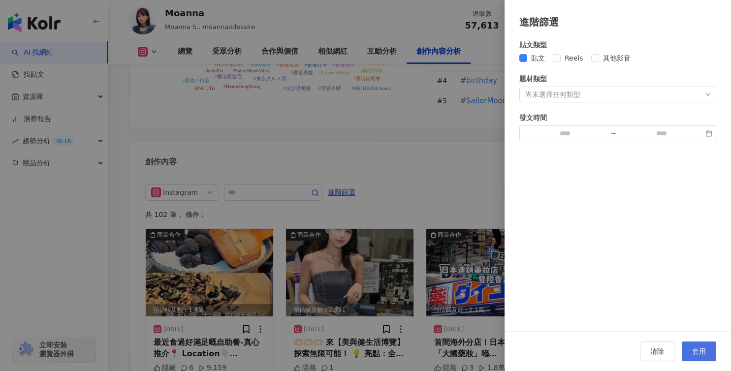
click at [710, 353] on button "套用" at bounding box center [699, 351] width 34 height 20
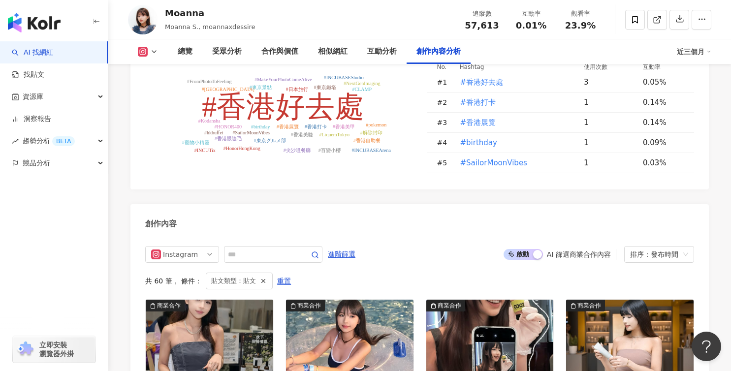
scroll to position [2984, 0]
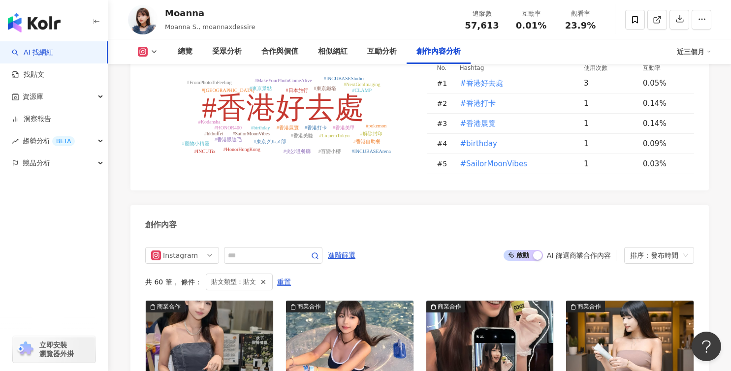
click at [540, 251] on div "button" at bounding box center [537, 255] width 9 height 9
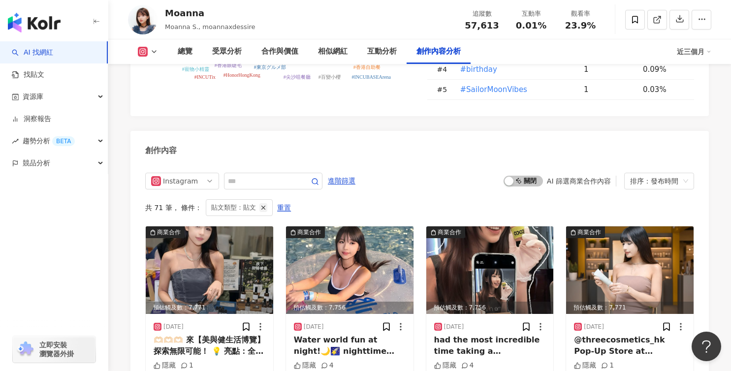
click at [264, 204] on icon "button" at bounding box center [263, 207] width 7 height 7
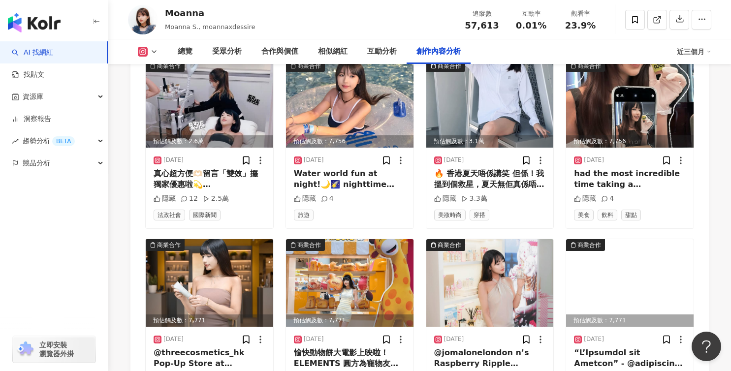
scroll to position [3469, 0]
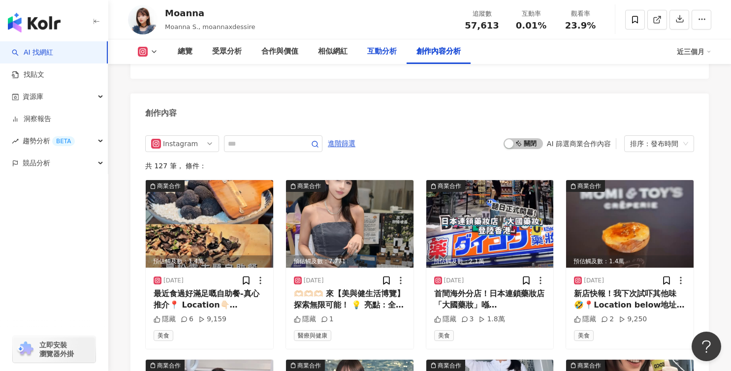
click at [384, 48] on div "互動分析" at bounding box center [382, 52] width 30 height 12
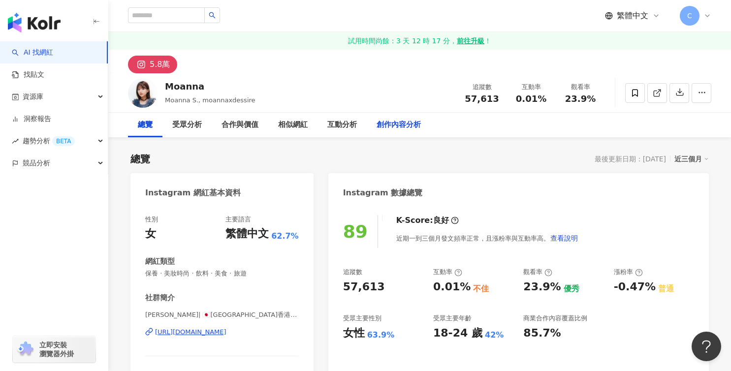
click at [404, 126] on div "創作內容分析" at bounding box center [398, 125] width 44 height 12
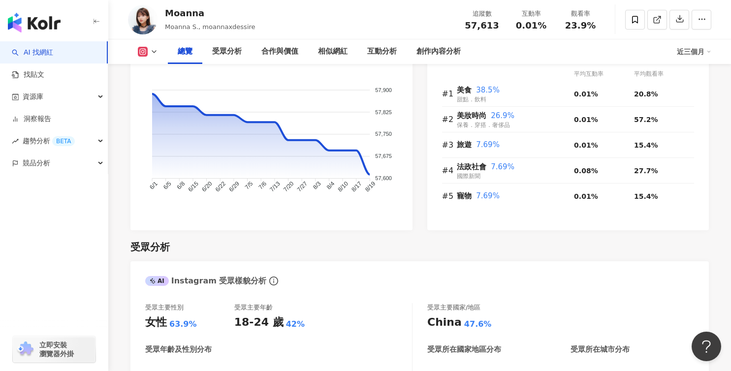
scroll to position [690, 0]
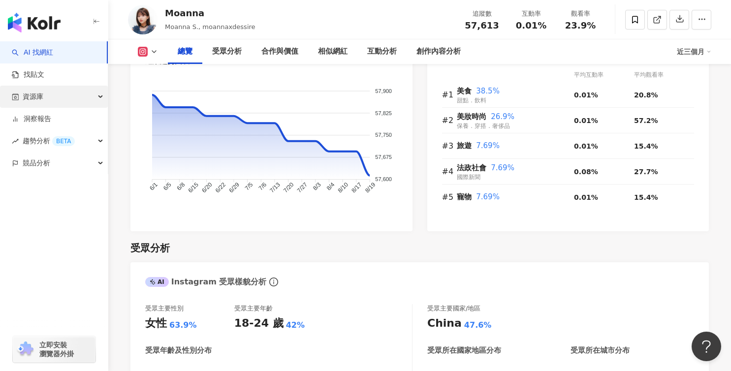
click at [101, 97] on icon "button" at bounding box center [101, 97] width 5 height 0
click at [101, 96] on div "資源庫" at bounding box center [54, 97] width 108 height 22
click at [51, 117] on link "洞察報告" at bounding box center [31, 119] width 39 height 10
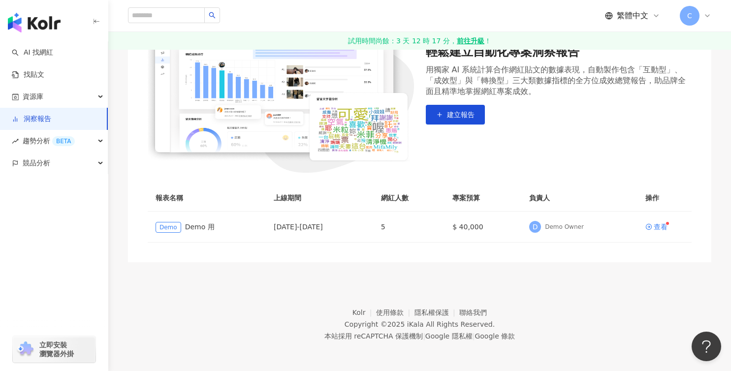
scroll to position [154, 0]
click at [74, 137] on span "趨勢分析 BETA" at bounding box center [49, 141] width 52 height 22
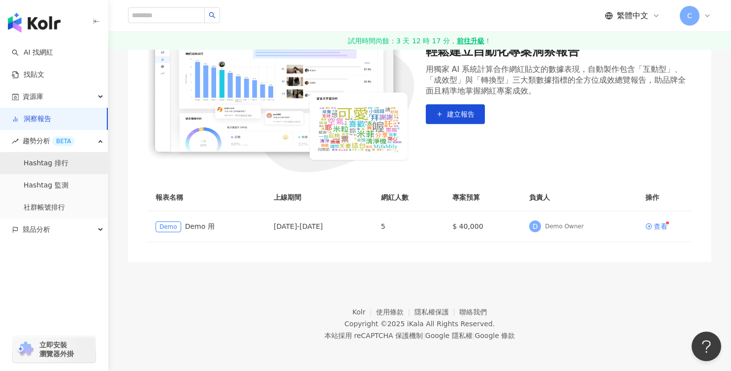
click at [68, 163] on link "Hashtag 排行" at bounding box center [46, 163] width 45 height 10
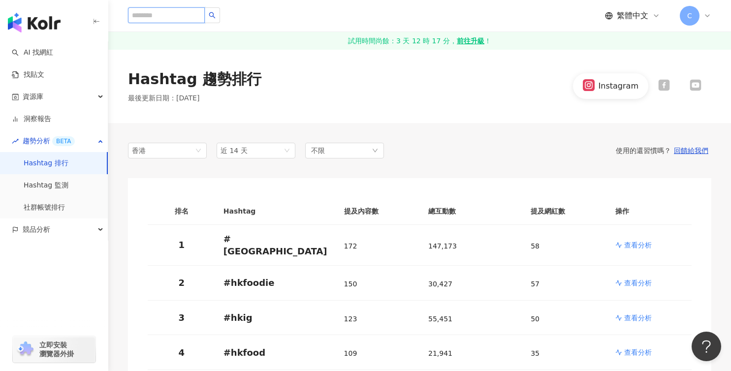
click at [167, 15] on input "search" at bounding box center [166, 15] width 77 height 16
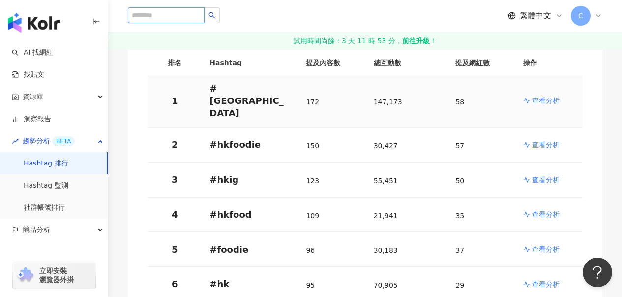
scroll to position [150, 0]
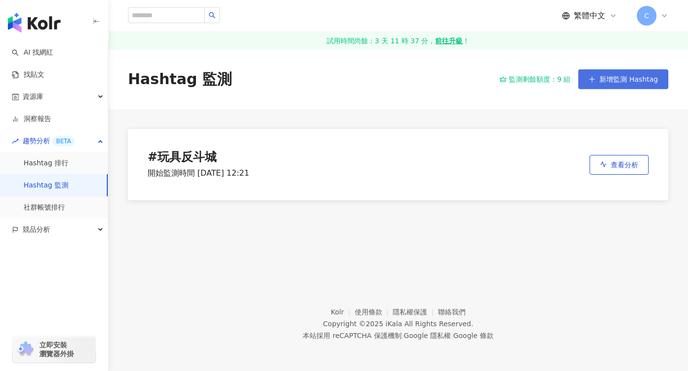
click at [629, 72] on button "新增監測 Hashtag" at bounding box center [623, 79] width 90 height 20
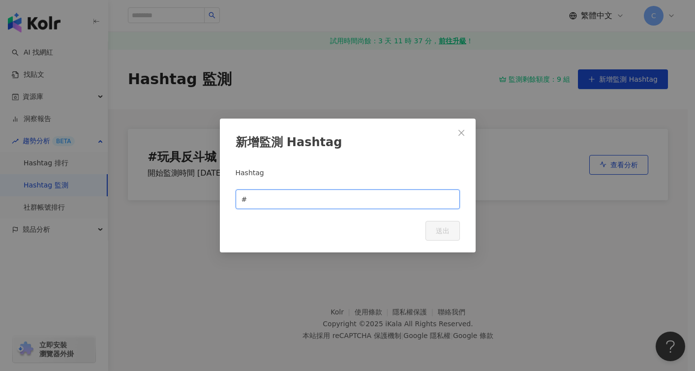
click at [316, 203] on input "text" at bounding box center [351, 199] width 205 height 11
paste input "**********"
type input "**********"
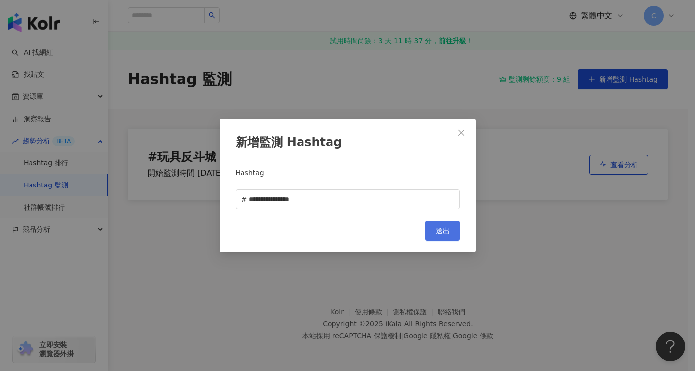
click at [442, 230] on span "送出" at bounding box center [443, 231] width 14 height 8
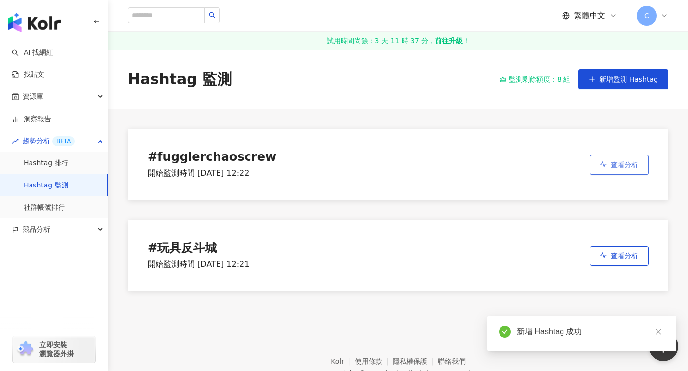
click at [609, 164] on button "查看分析" at bounding box center [619, 165] width 59 height 20
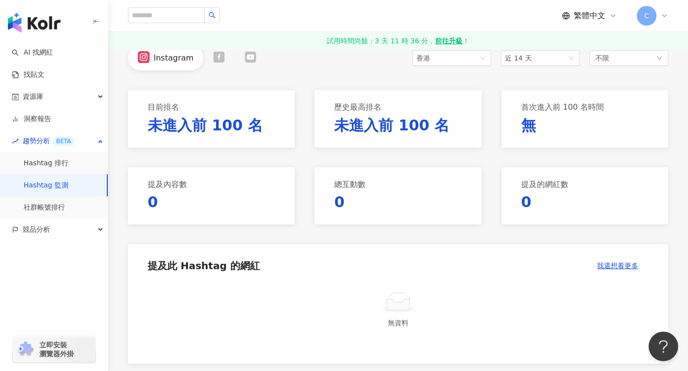
scroll to position [104, 0]
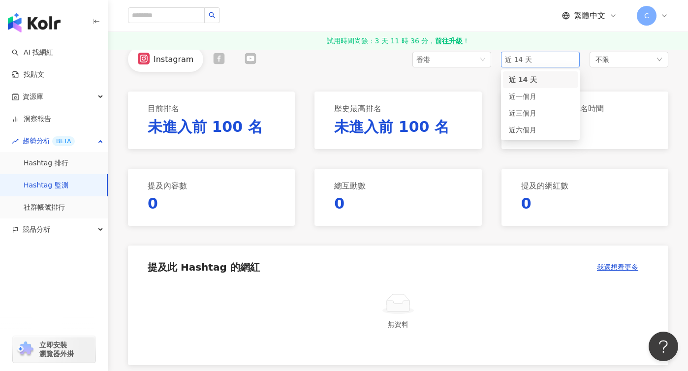
click at [538, 58] on span "近 14 天" at bounding box center [540, 59] width 71 height 15
click at [541, 110] on div "近三個月" at bounding box center [540, 113] width 63 height 11
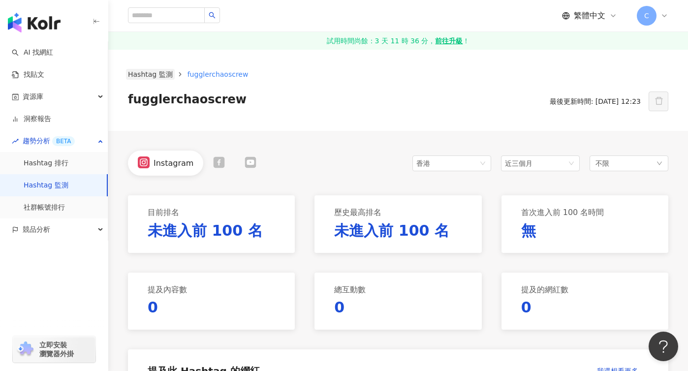
click at [165, 75] on link "Hashtag 監測" at bounding box center [150, 74] width 49 height 11
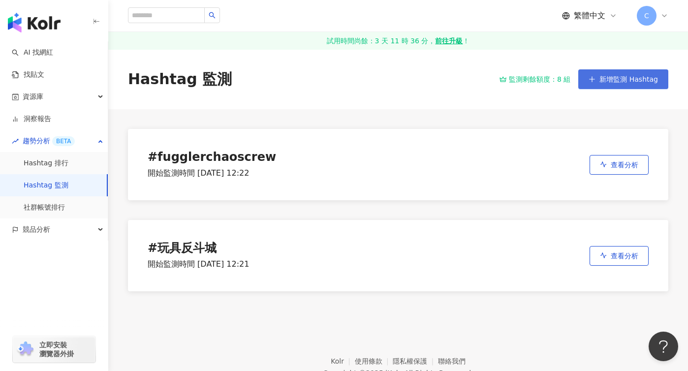
click at [627, 74] on button "新增監測 Hashtag" at bounding box center [623, 79] width 90 height 20
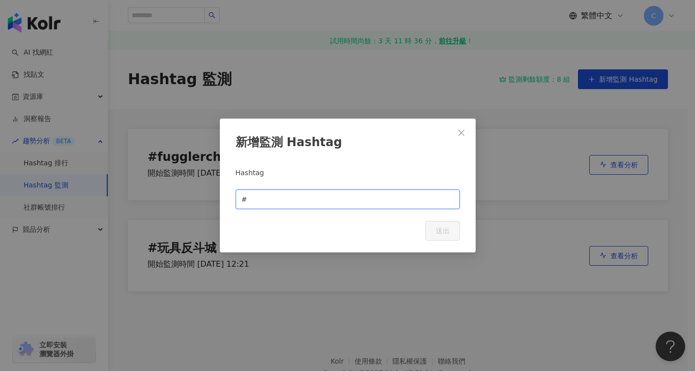
click at [309, 196] on input "text" at bounding box center [351, 199] width 205 height 11
paste input "*******"
type input "*******"
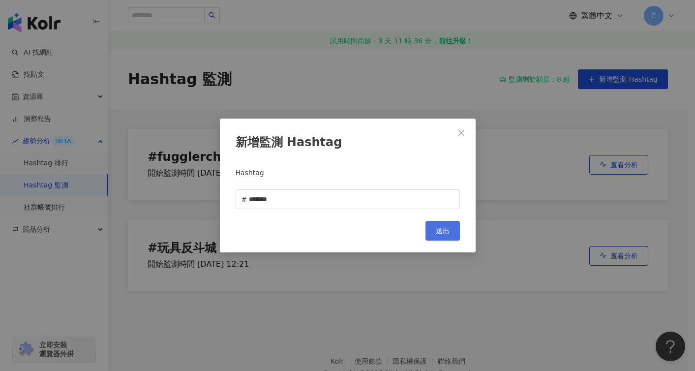
click at [457, 237] on button "送出" at bounding box center [443, 231] width 34 height 20
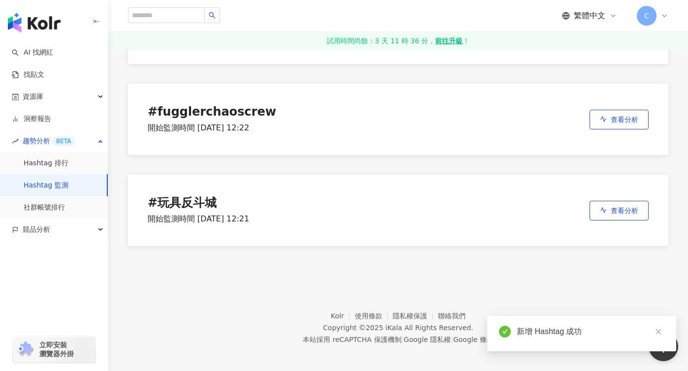
scroll to position [54, 0]
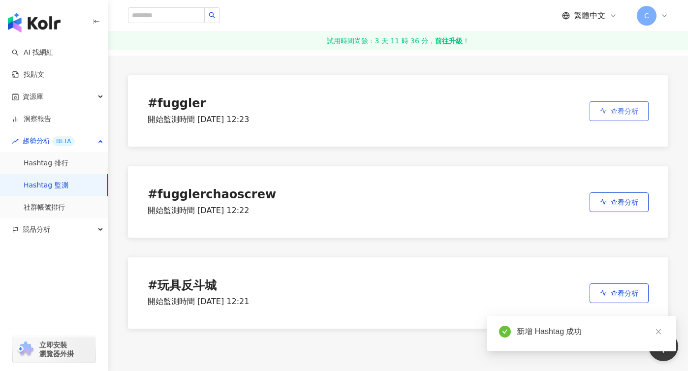
click at [612, 113] on span "查看分析" at bounding box center [625, 111] width 28 height 8
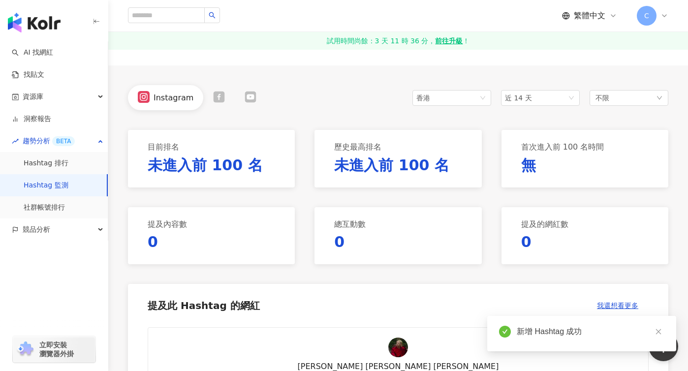
scroll to position [74, 0]
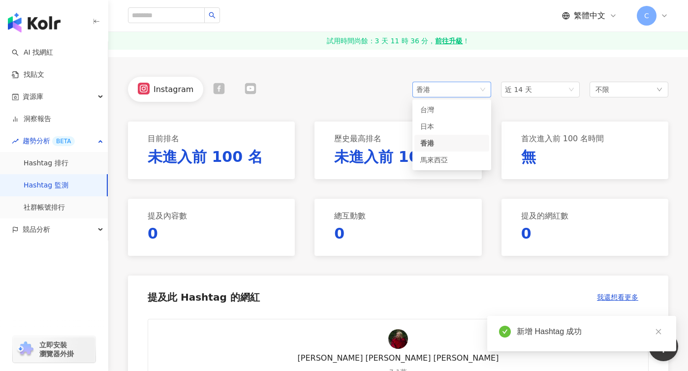
click at [475, 90] on span "香港" at bounding box center [451, 89] width 71 height 15
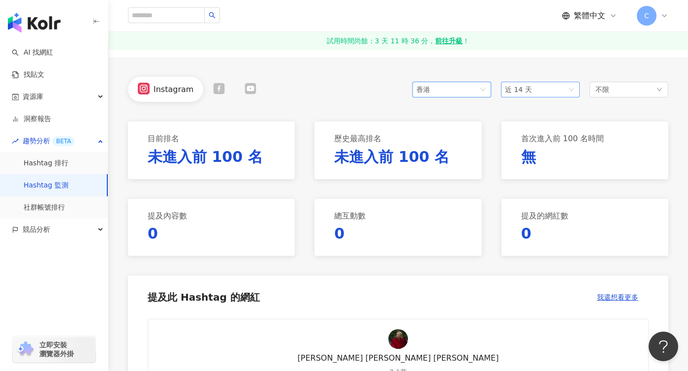
click at [559, 89] on span "近 14 天" at bounding box center [540, 89] width 71 height 15
click at [545, 126] on div "近一個月" at bounding box center [540, 126] width 63 height 11
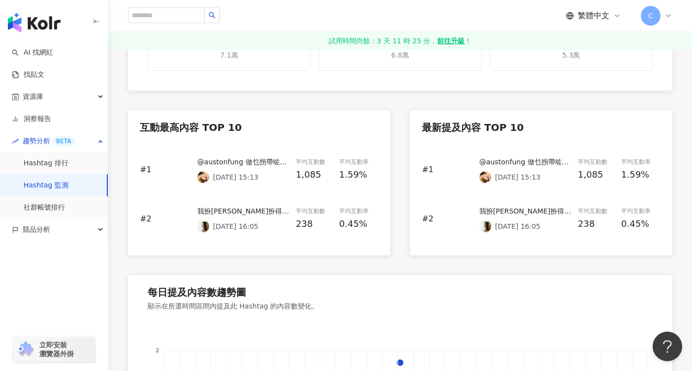
scroll to position [390, 0]
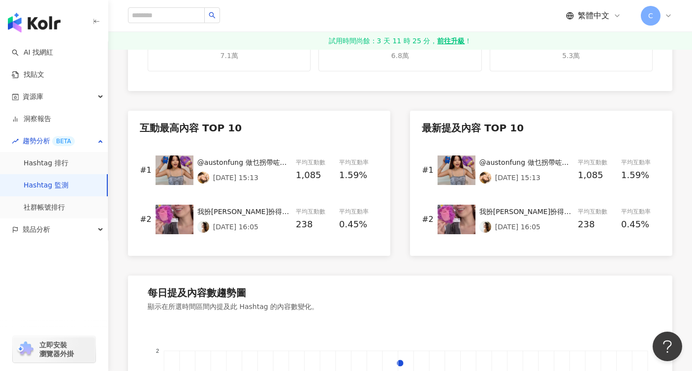
click at [169, 168] on img at bounding box center [174, 170] width 38 height 30
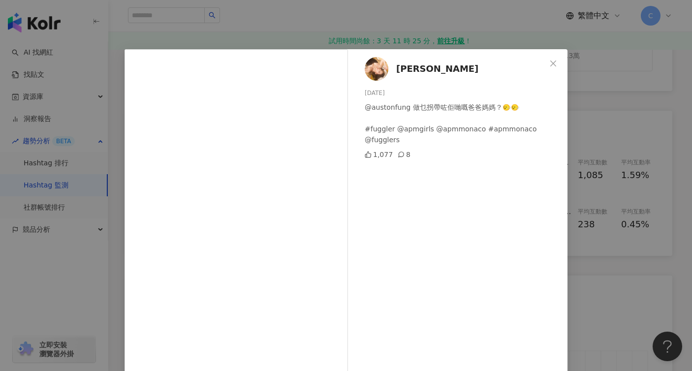
click at [563, 103] on div "AnnaBelle Chau 2025/8/17 @austonfung 做乜拐帶咗佢哋嘅爸爸媽媽？🙂‍↔️🙂‍↔️ #fuggler @apmgirls @…" at bounding box center [346, 185] width 692 height 371
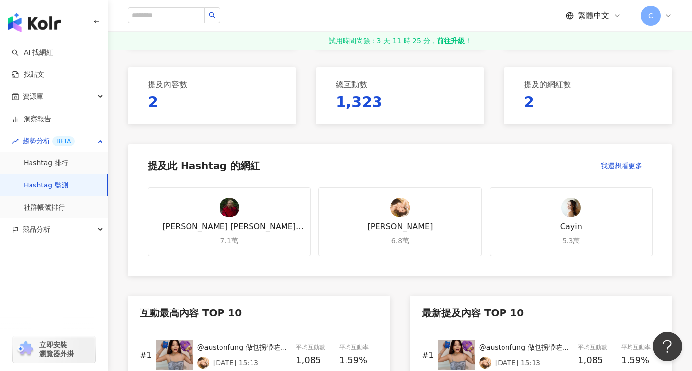
scroll to position [0, 0]
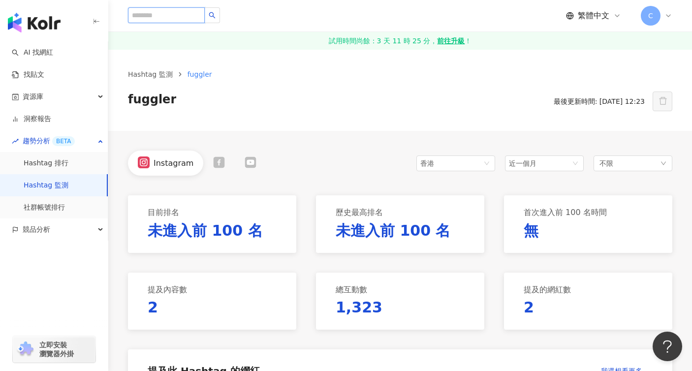
click at [165, 19] on input "search" at bounding box center [166, 15] width 77 height 16
click at [147, 76] on link "Hashtag 監測" at bounding box center [150, 74] width 49 height 11
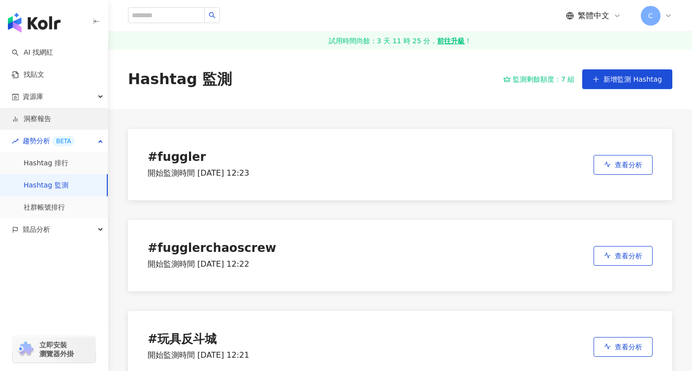
click at [46, 117] on link "洞察報告" at bounding box center [31, 119] width 39 height 10
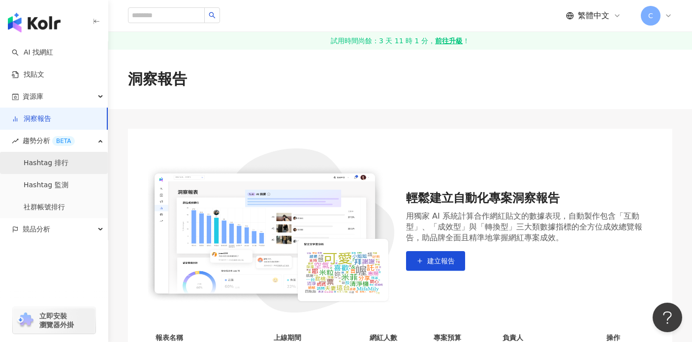
click at [62, 158] on link "Hashtag 排行" at bounding box center [46, 163] width 45 height 10
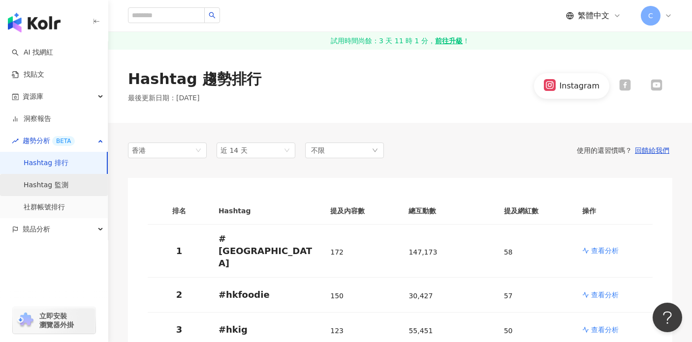
click at [67, 182] on link "Hashtag 監測" at bounding box center [46, 186] width 45 height 10
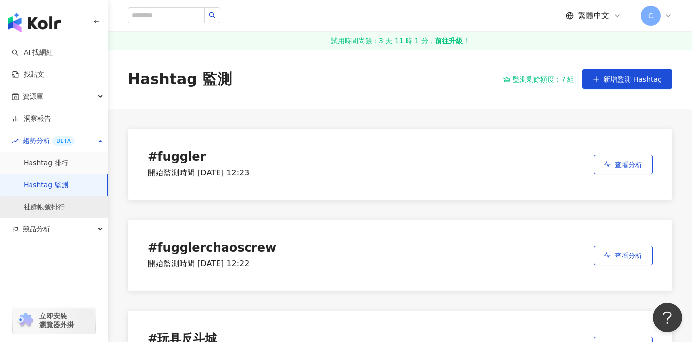
click at [65, 210] on link "社群帳號排行" at bounding box center [44, 208] width 41 height 10
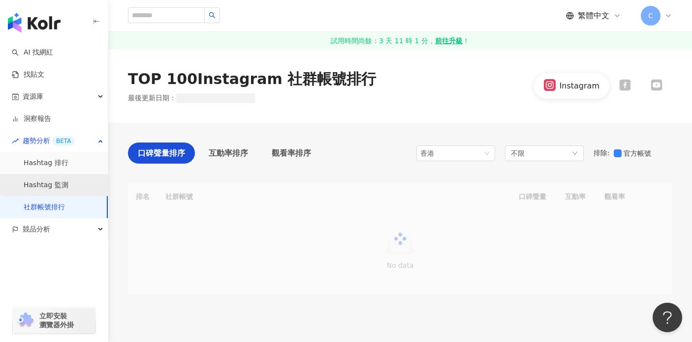
click at [68, 182] on link "Hashtag 監測" at bounding box center [46, 186] width 45 height 10
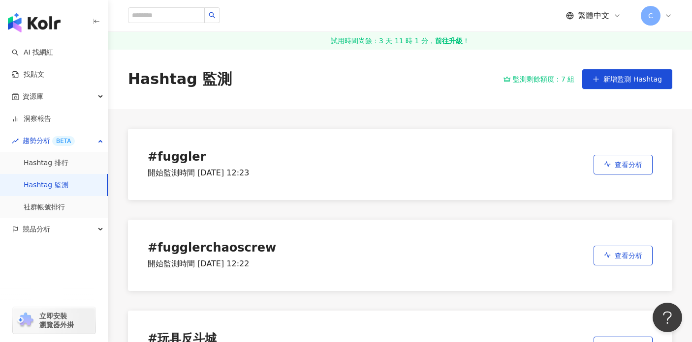
click at [387, 158] on div "# fuggler 開始監測時間 [DATE] 12:23 查看分析" at bounding box center [400, 164] width 544 height 71
click at [629, 167] on span "查看分析" at bounding box center [629, 164] width 28 height 8
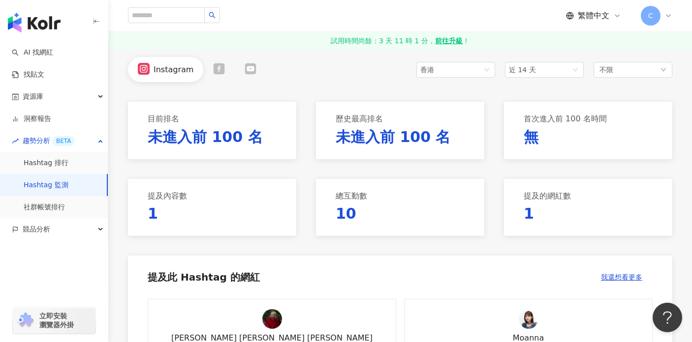
scroll to position [93, 0]
click at [426, 74] on div "香港" at bounding box center [436, 70] width 32 height 15
click at [427, 72] on div "香港" at bounding box center [436, 70] width 32 height 15
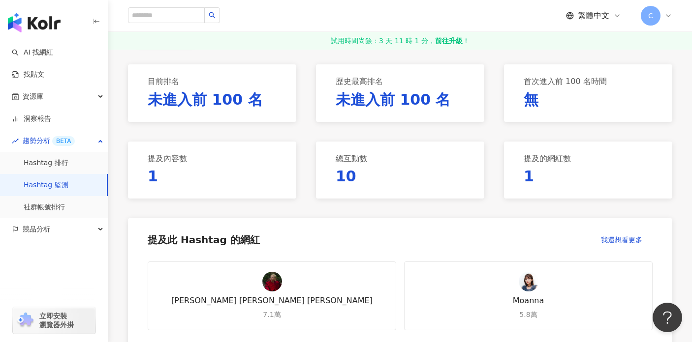
scroll to position [86, 0]
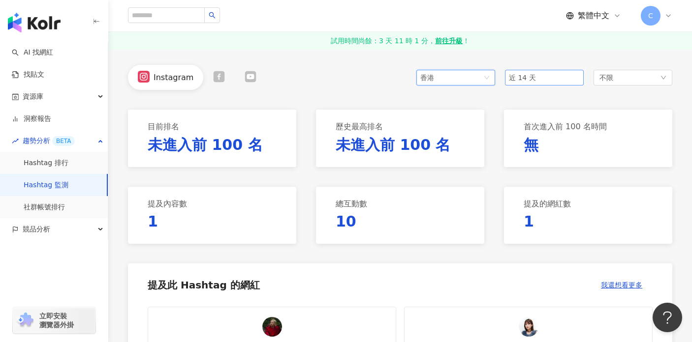
click at [507, 81] on div "近 14 天" at bounding box center [544, 78] width 79 height 16
click at [526, 153] on div "近六個月" at bounding box center [544, 148] width 75 height 17
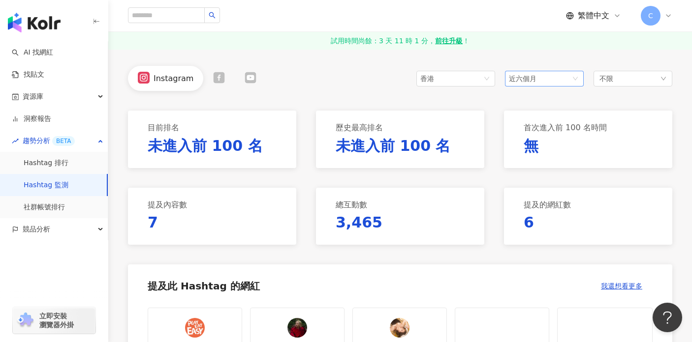
scroll to position [84, 0]
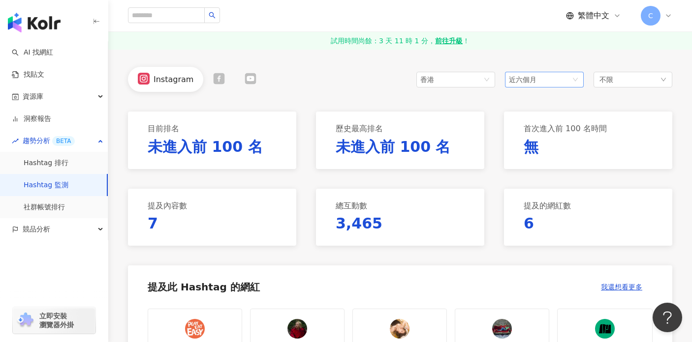
click at [552, 78] on span "近六個月" at bounding box center [544, 79] width 71 height 15
click at [538, 137] on div "近三個月" at bounding box center [544, 133] width 63 height 11
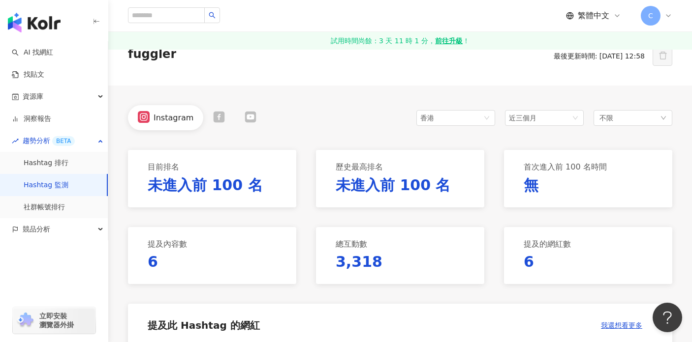
scroll to position [84, 0]
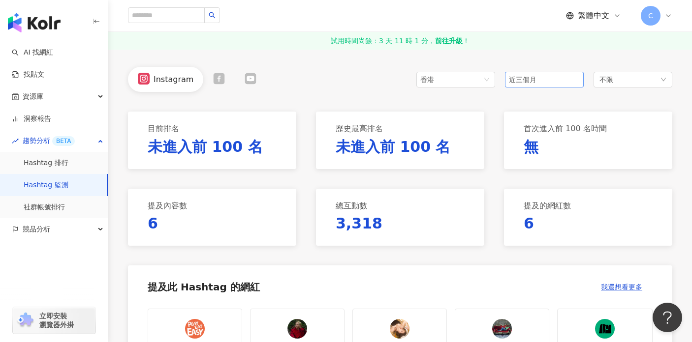
click at [541, 84] on span "近三個月" at bounding box center [544, 79] width 71 height 15
click at [535, 118] on span "近一個月" at bounding box center [527, 117] width 28 height 8
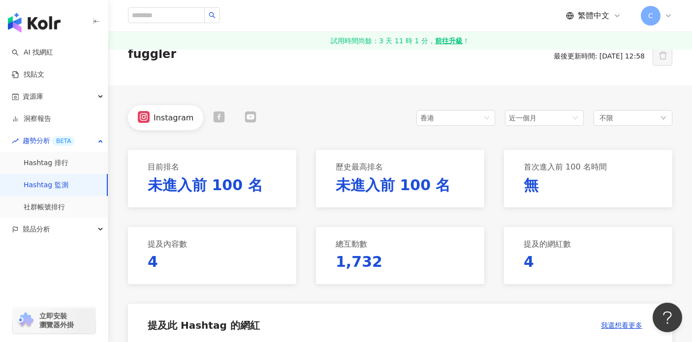
scroll to position [84, 0]
